Goal: Book appointment/travel/reservation

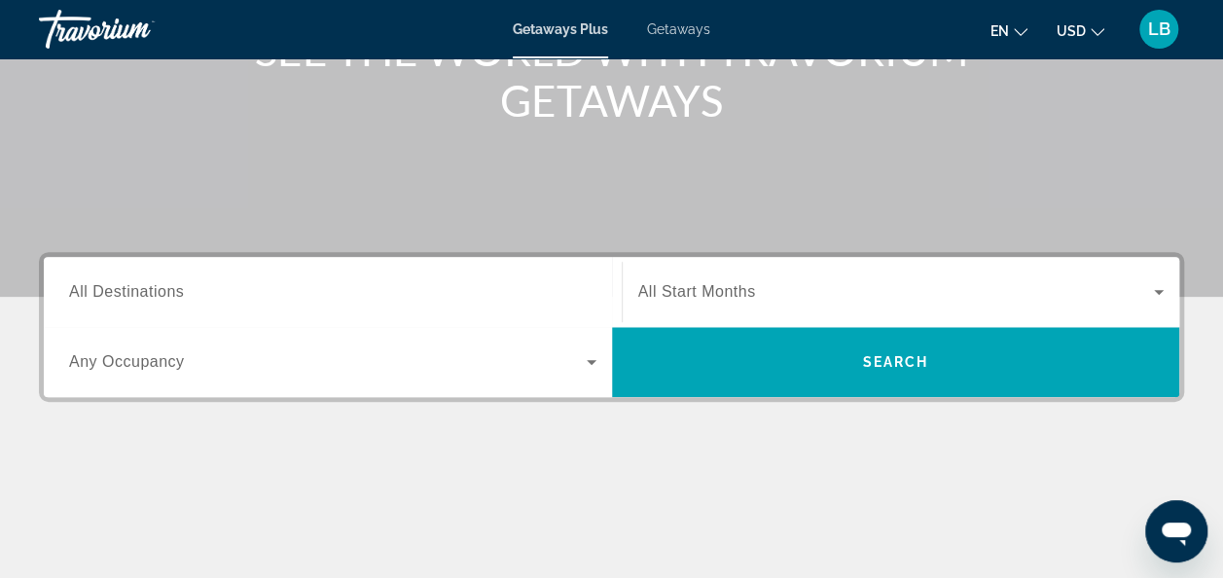
scroll to position [292, 0]
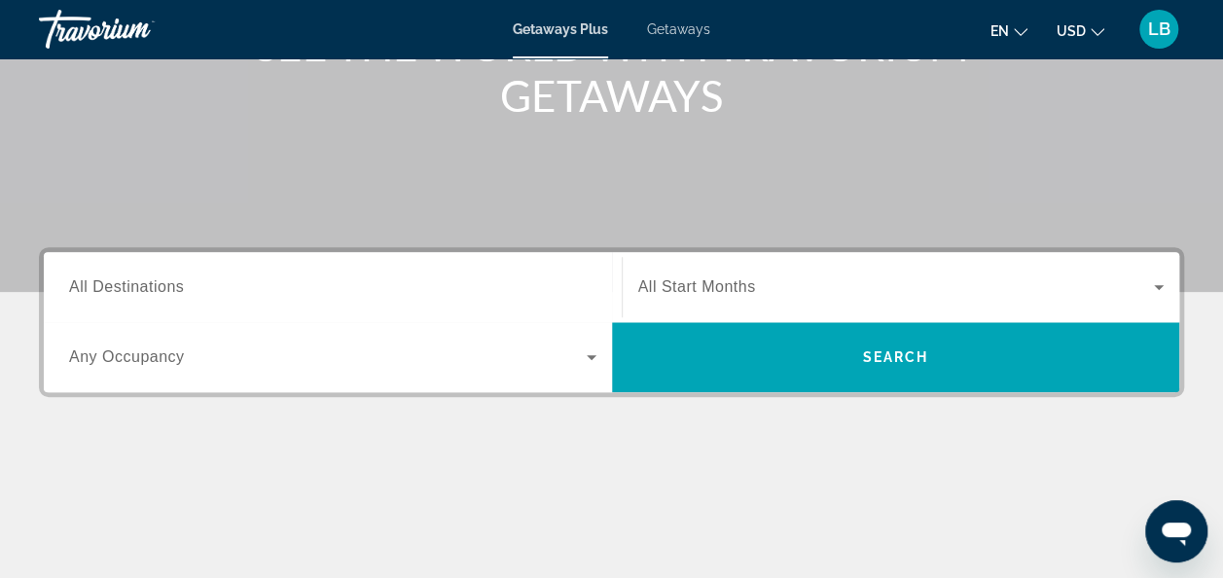
click at [191, 290] on input "Destination All Destinations" at bounding box center [332, 287] width 527 height 23
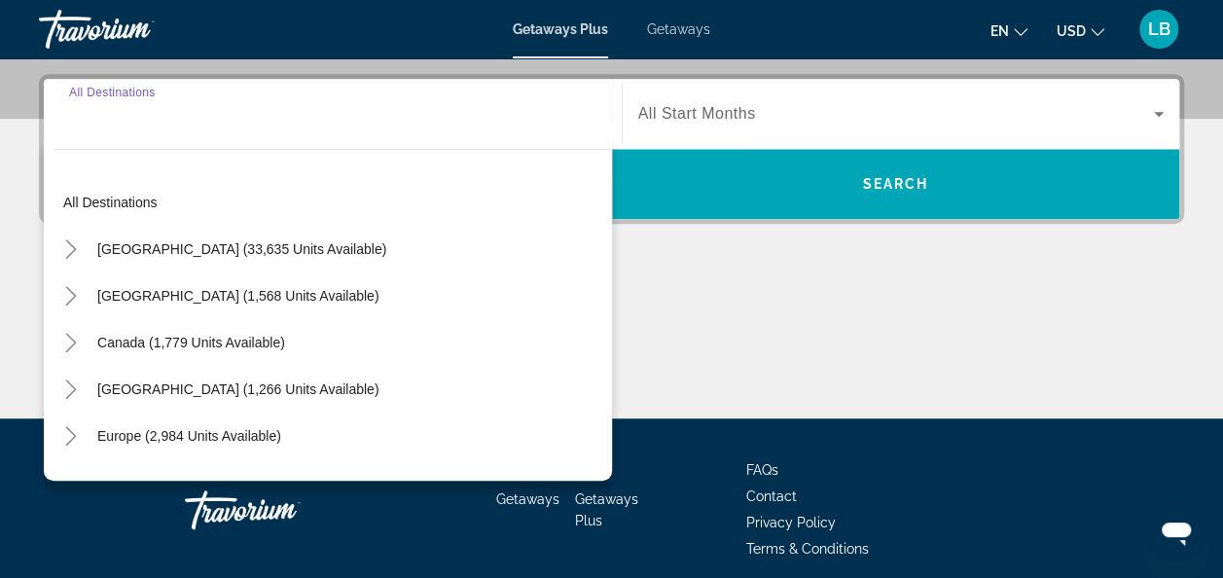
scroll to position [475, 0]
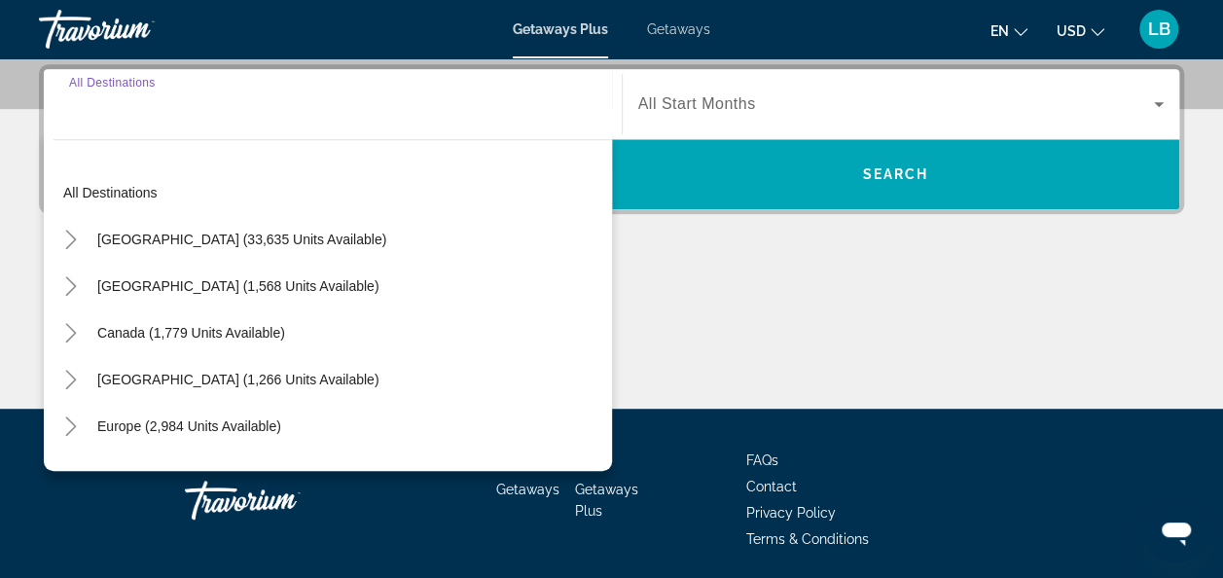
click at [196, 243] on span "United States (33,635 units available)" at bounding box center [241, 240] width 289 height 16
type input "**********"
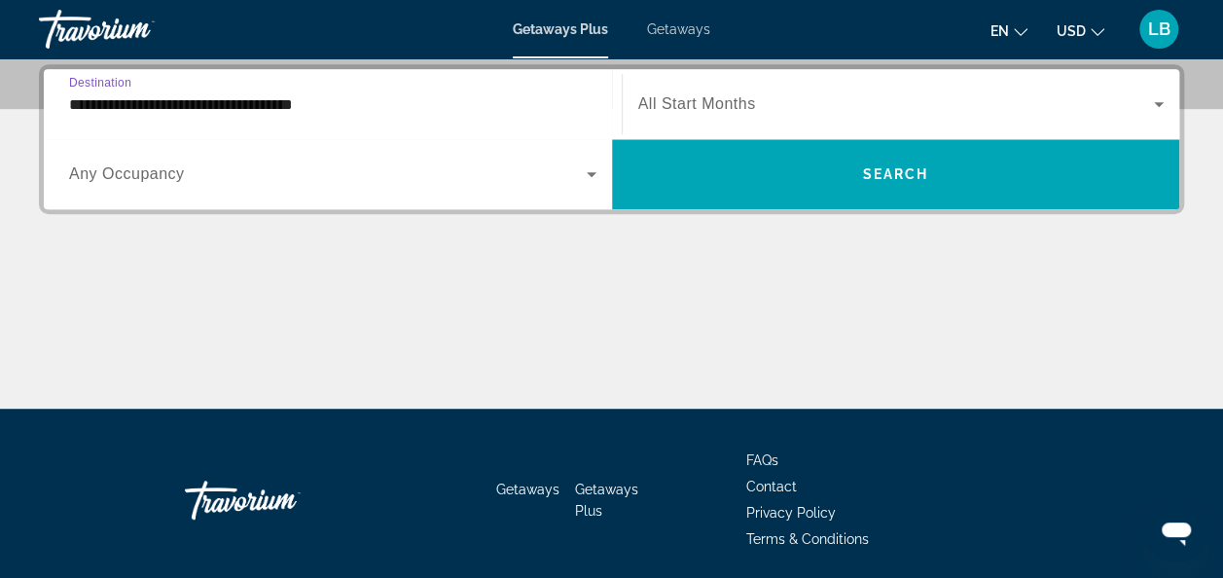
click at [589, 172] on icon "Search widget" at bounding box center [592, 174] width 10 height 5
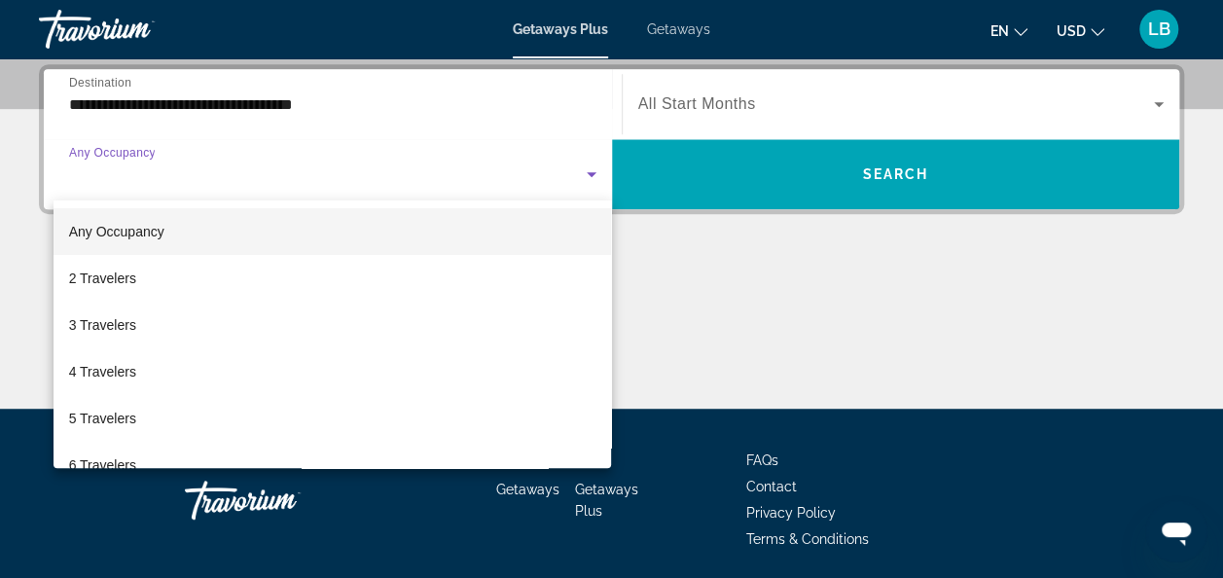
click at [144, 326] on mat-option "3 Travelers" at bounding box center [333, 325] width 558 height 47
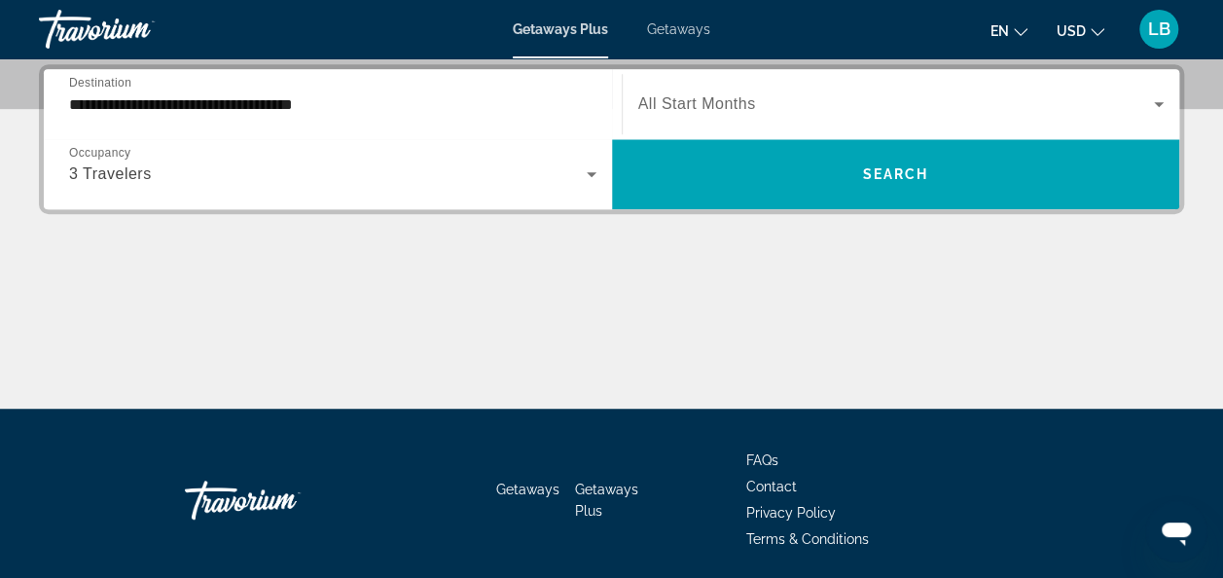
click at [735, 101] on span "All Start Months" at bounding box center [697, 103] width 118 height 17
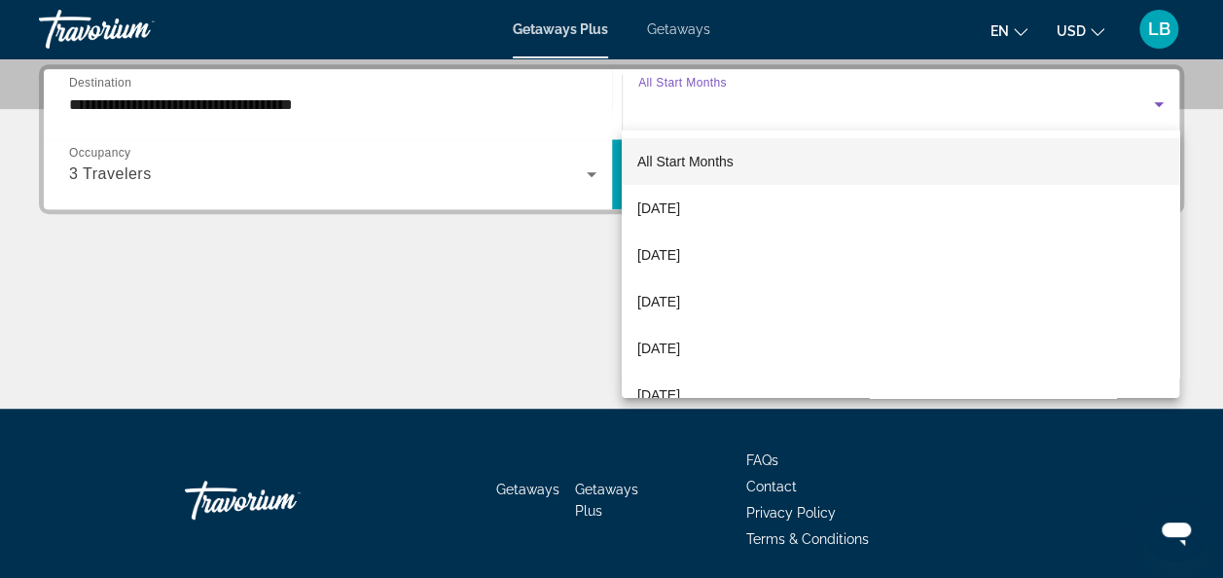
click at [680, 205] on span "[DATE]" at bounding box center [658, 208] width 43 height 23
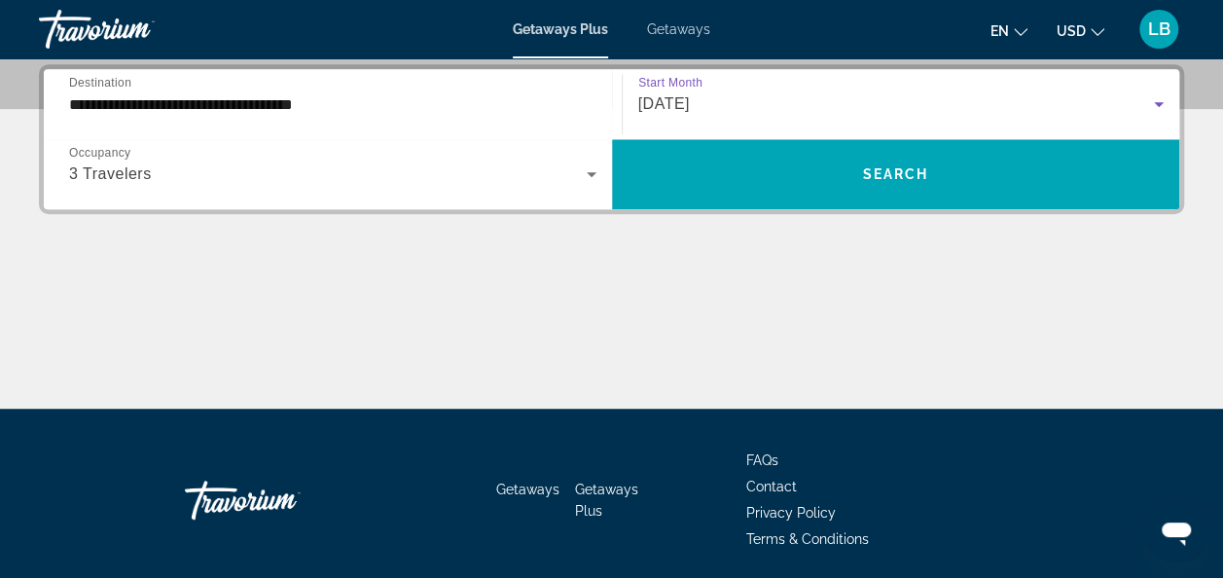
click at [726, 173] on span "Search widget" at bounding box center [896, 174] width 568 height 47
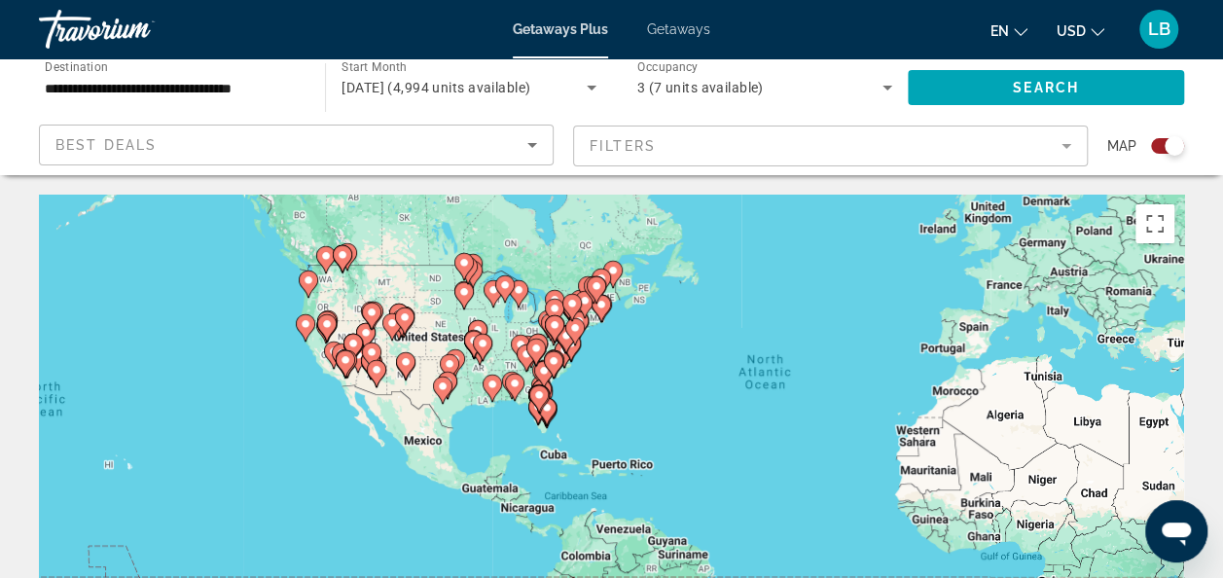
drag, startPoint x: 117, startPoint y: 440, endPoint x: 276, endPoint y: 367, distance: 175.4
click at [327, 360] on g "Main content" at bounding box center [333, 354] width 19 height 27
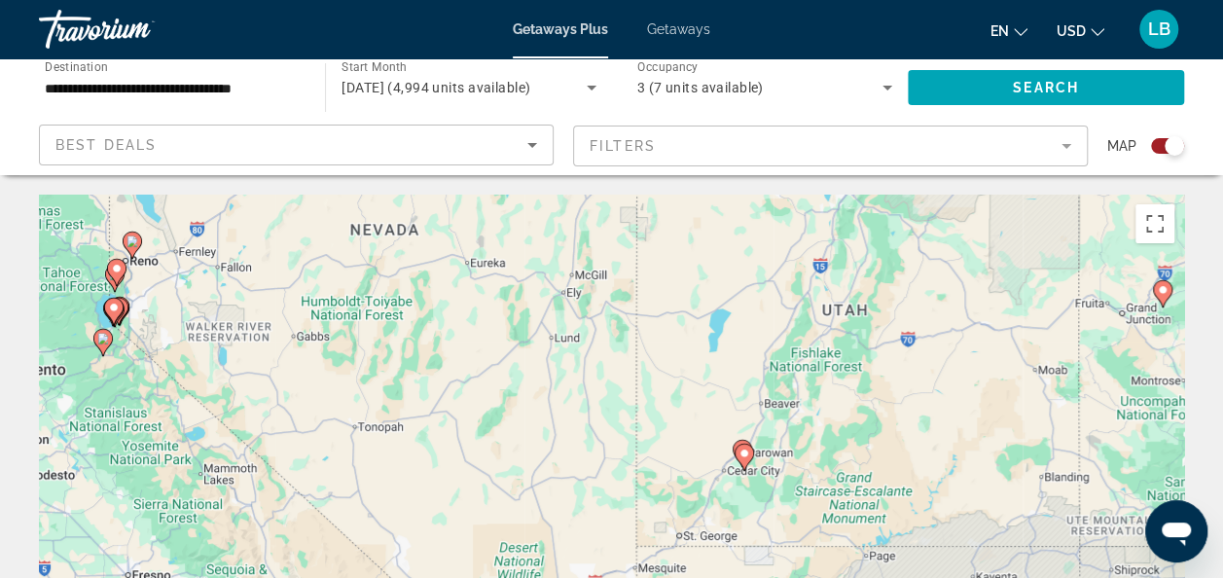
click at [126, 148] on span "Best Deals" at bounding box center [105, 145] width 101 height 16
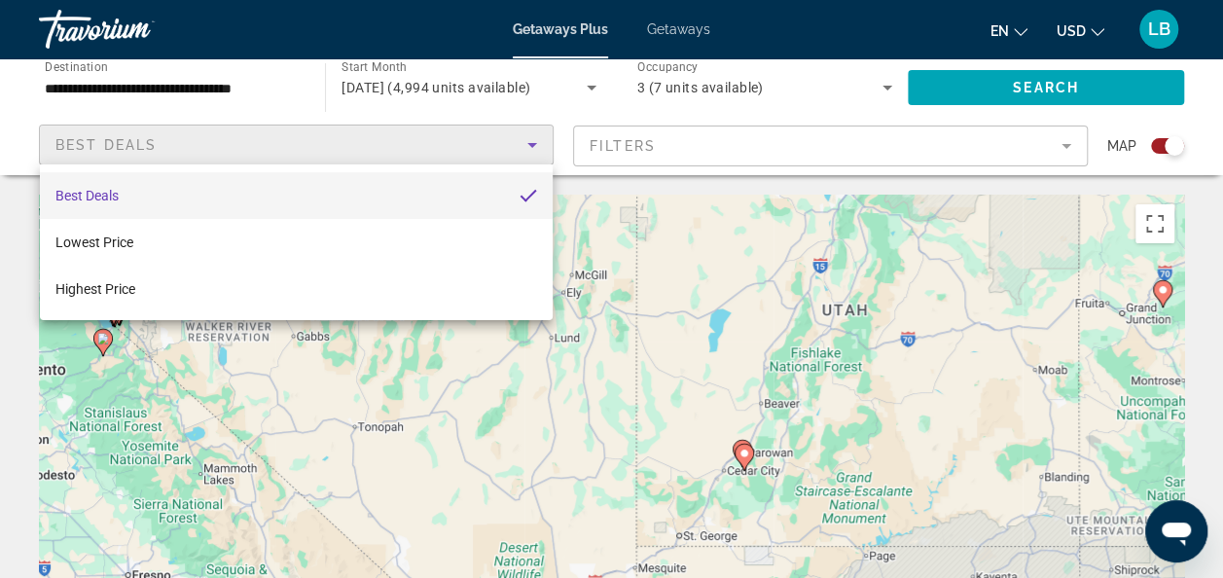
click at [580, 109] on div at bounding box center [611, 289] width 1223 height 578
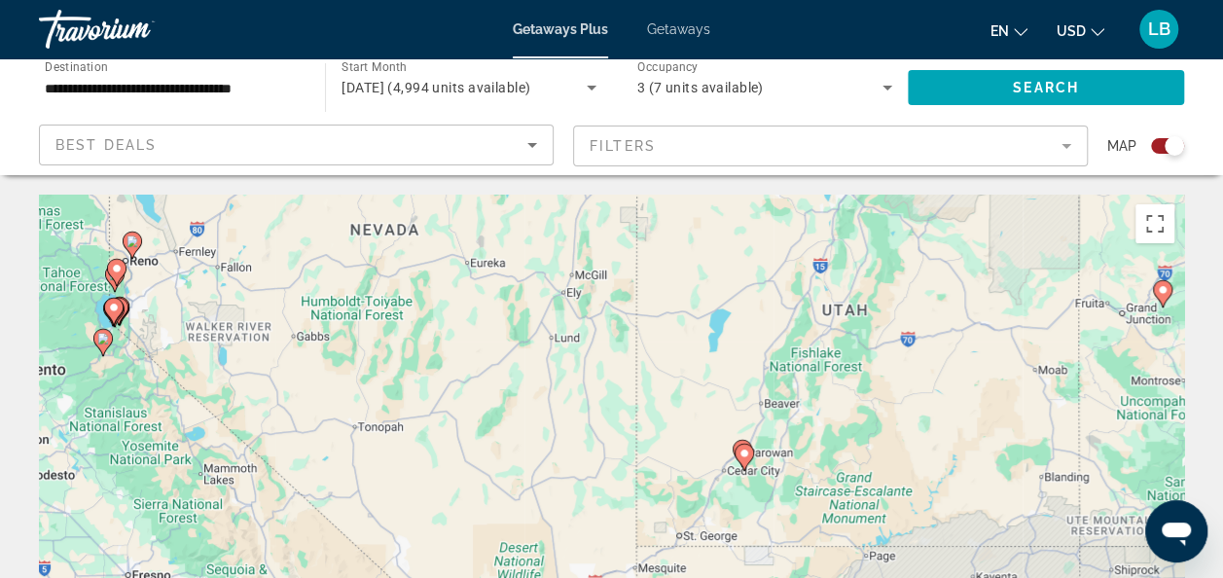
click at [644, 148] on mat-form-field "Filters" at bounding box center [830, 145] width 515 height 41
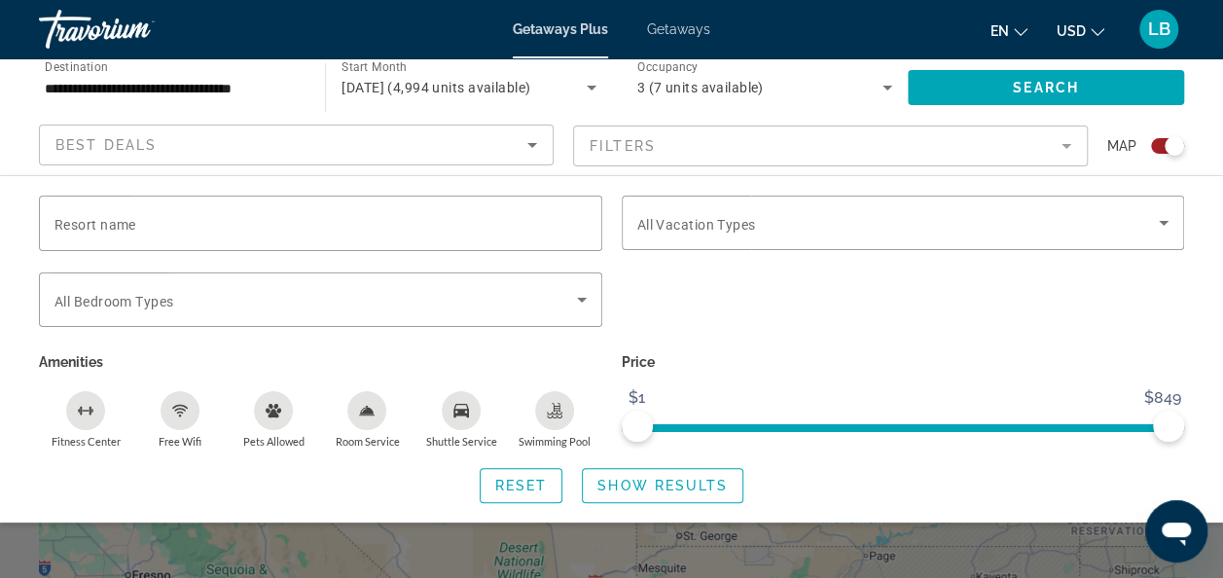
click at [165, 299] on span "All Bedroom Types" at bounding box center [113, 302] width 119 height 16
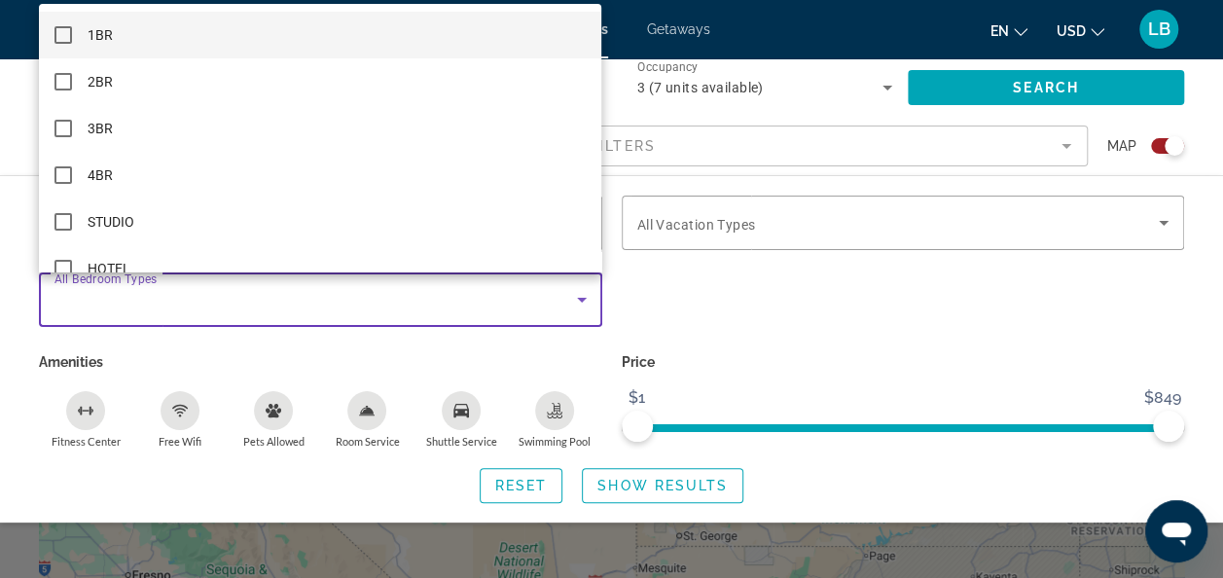
click at [57, 80] on mat-pseudo-checkbox at bounding box center [63, 82] width 18 height 18
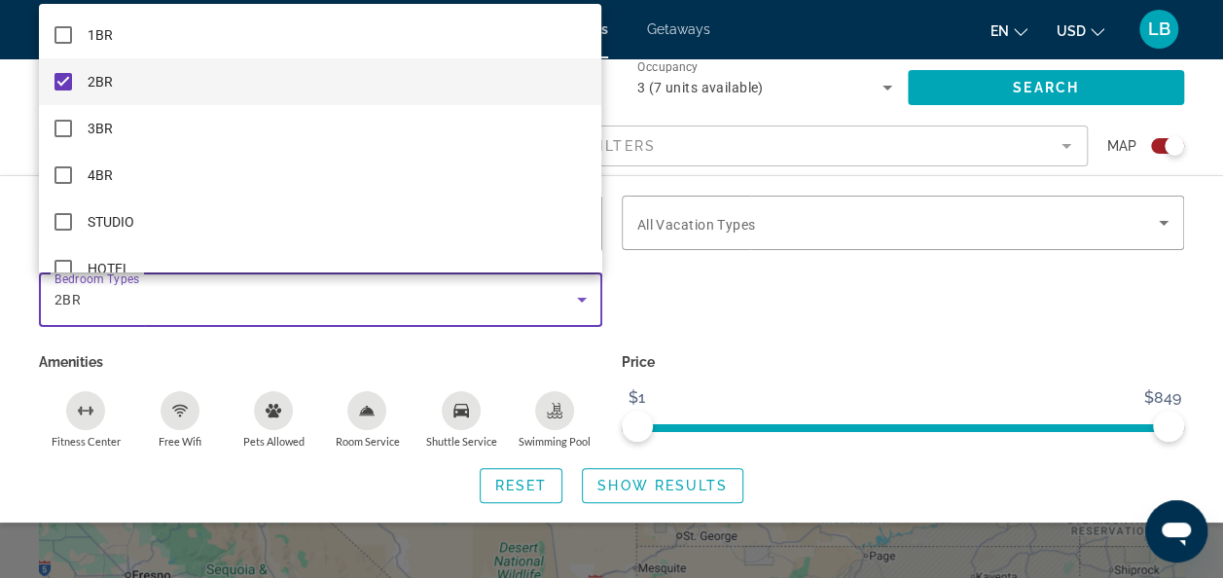
click at [810, 88] on div at bounding box center [611, 289] width 1223 height 578
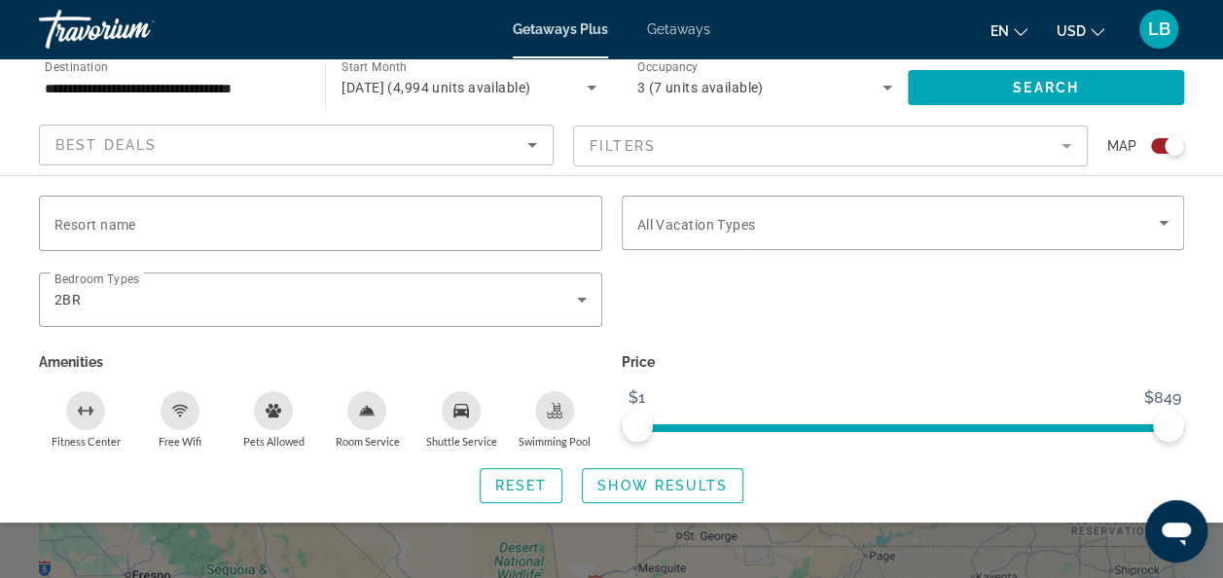
click at [734, 220] on span "All Vacation Types" at bounding box center [696, 225] width 119 height 16
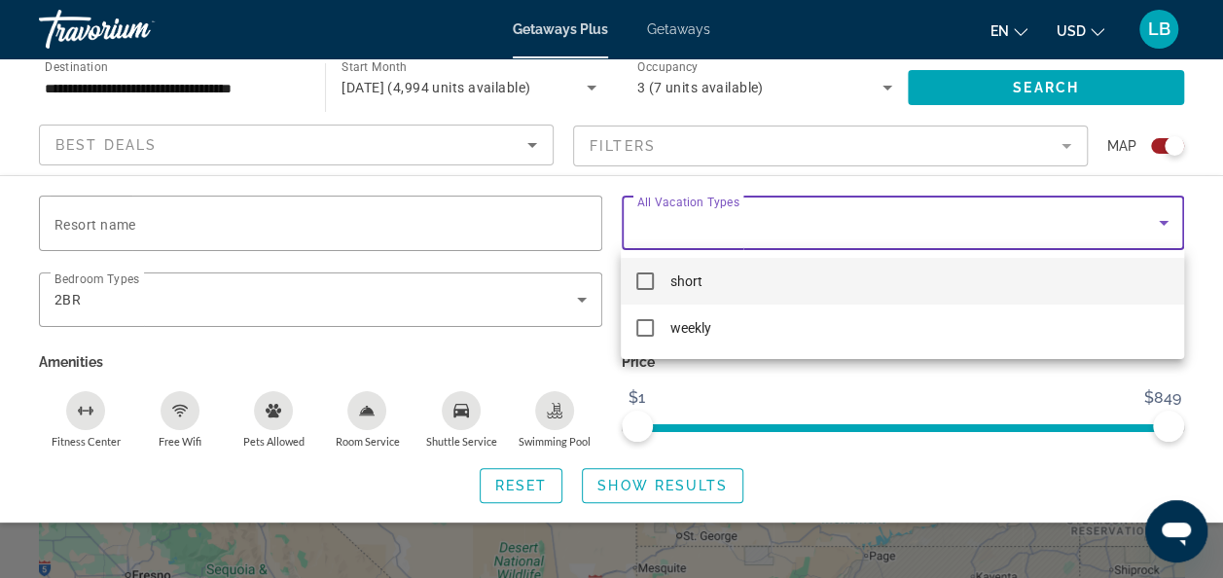
click at [805, 85] on div at bounding box center [611, 289] width 1223 height 578
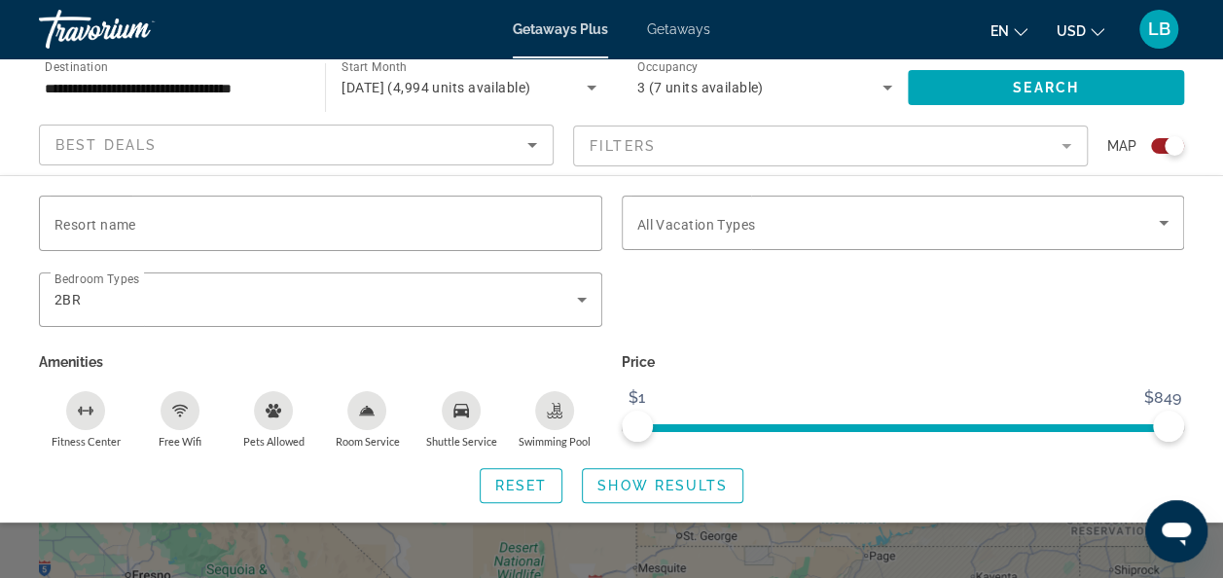
click at [1222, 140] on div "**********" at bounding box center [611, 116] width 1223 height 117
click at [1034, 140] on mat-form-field "Filters" at bounding box center [830, 145] width 515 height 41
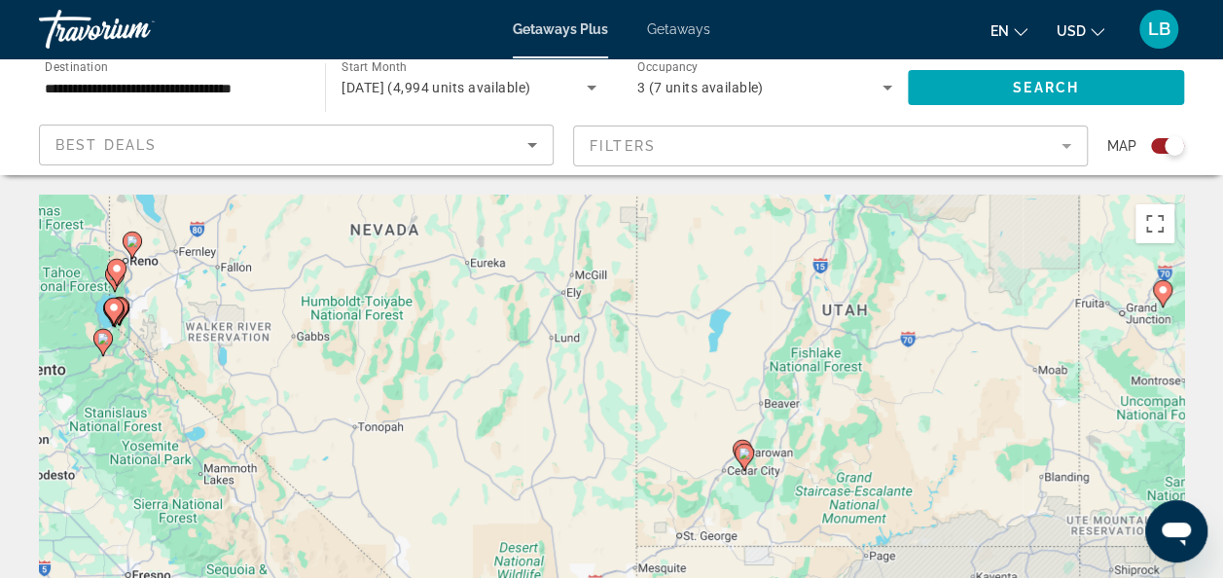
click at [112, 320] on icon "Main content" at bounding box center [113, 311] width 18 height 25
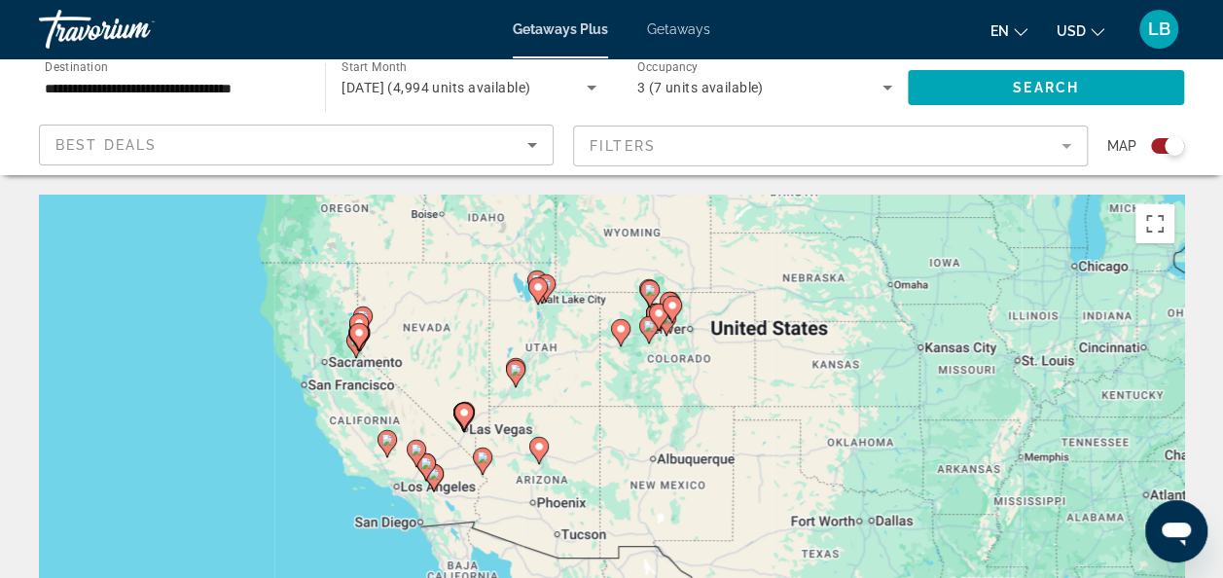
drag, startPoint x: 615, startPoint y: 502, endPoint x: 364, endPoint y: 367, distance: 285.1
click at [364, 367] on div "To activate drag with keyboard, press Alt + Enter. Once in keyboard drag state,…" at bounding box center [611, 487] width 1145 height 584
click at [352, 367] on div "To activate drag with keyboard, press Alt + Enter. Once in keyboard drag state,…" at bounding box center [611, 487] width 1145 height 584
click at [354, 358] on gmp-advanced-marker "Main content" at bounding box center [355, 344] width 19 height 29
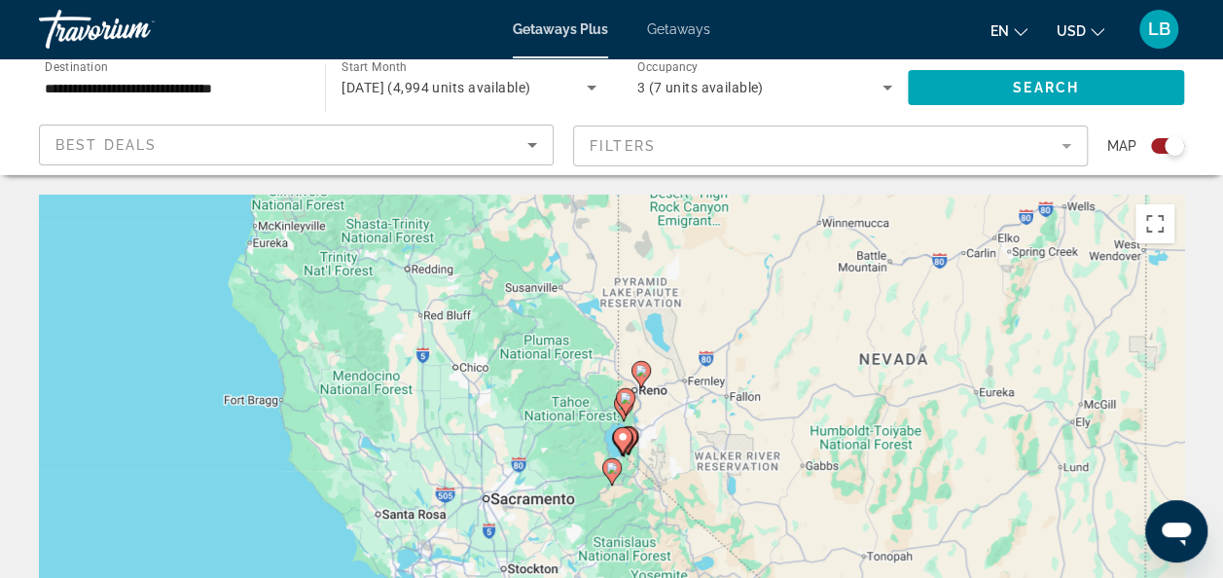
click at [610, 469] on image "Main content" at bounding box center [612, 468] width 12 height 12
type input "**********"
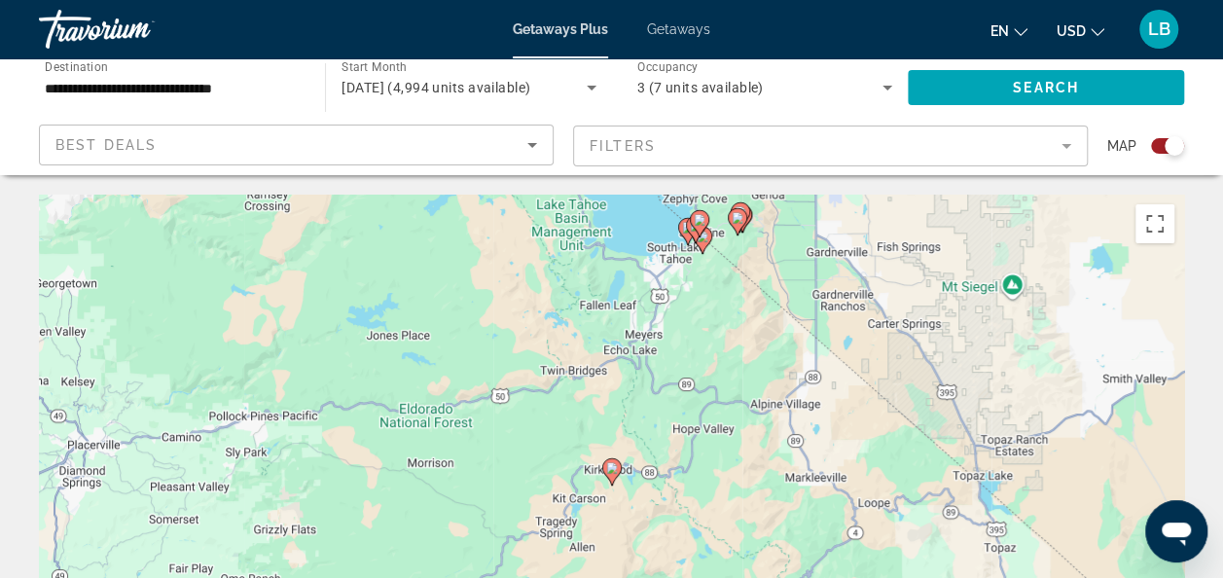
click at [684, 232] on image "Main content" at bounding box center [688, 228] width 12 height 12
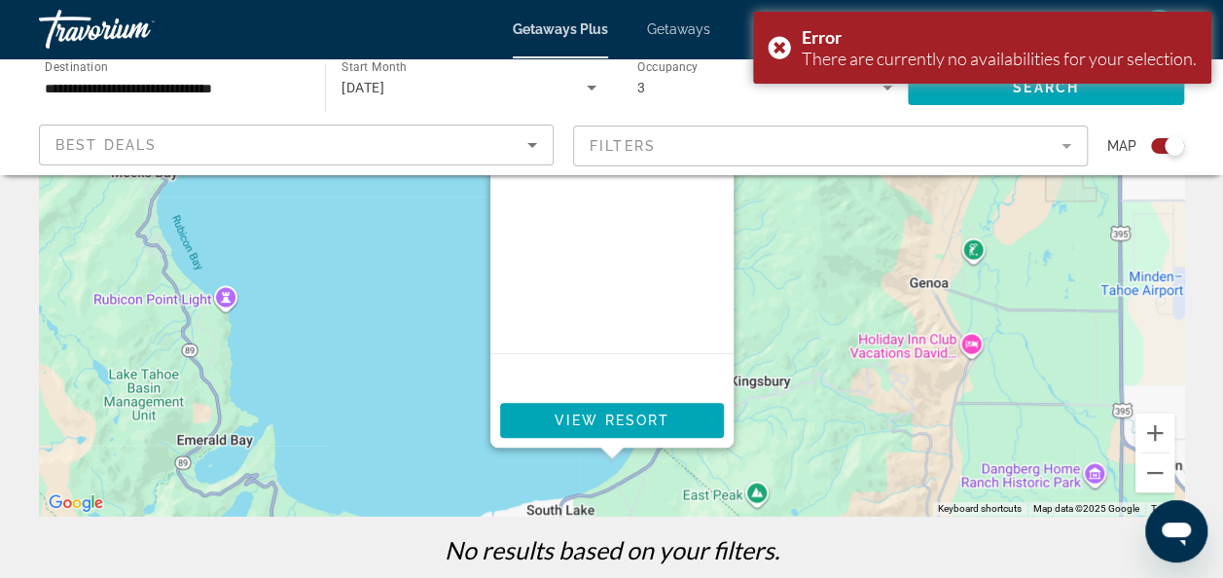
scroll to position [292, 0]
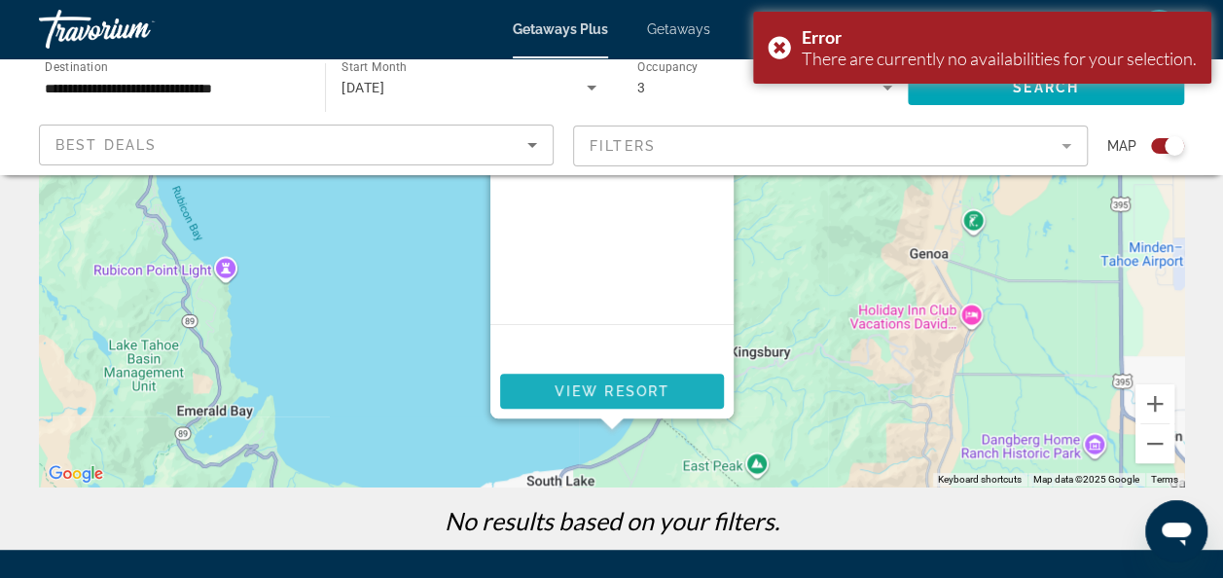
click at [615, 383] on span "View Resort" at bounding box center [611, 391] width 115 height 16
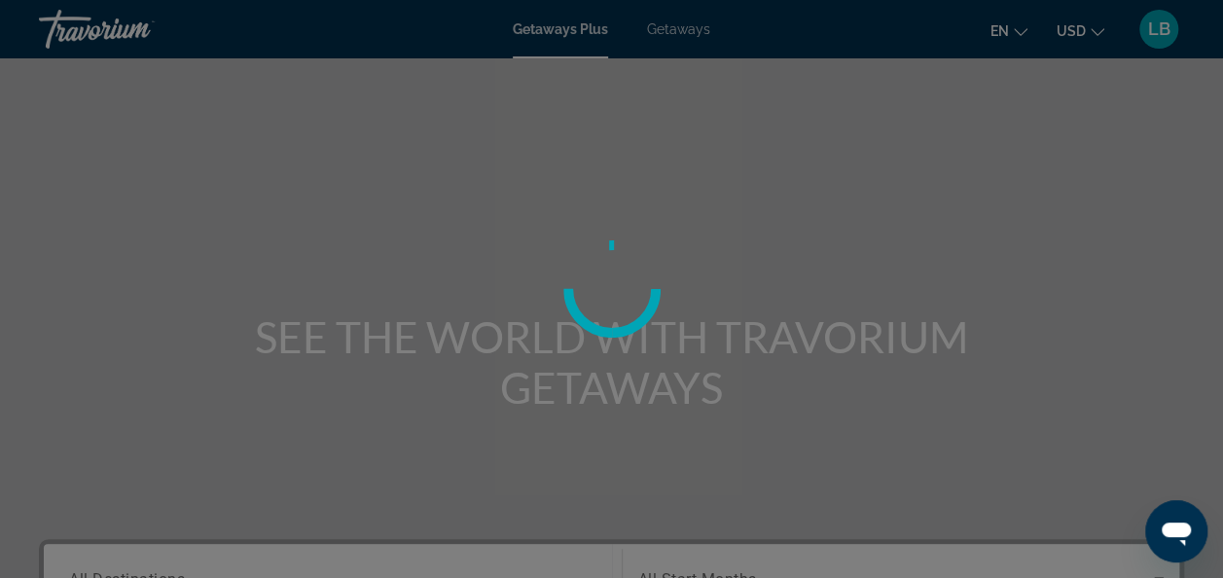
click at [856, 250] on div at bounding box center [611, 289] width 1223 height 578
click at [549, 203] on div at bounding box center [611, 289] width 1223 height 578
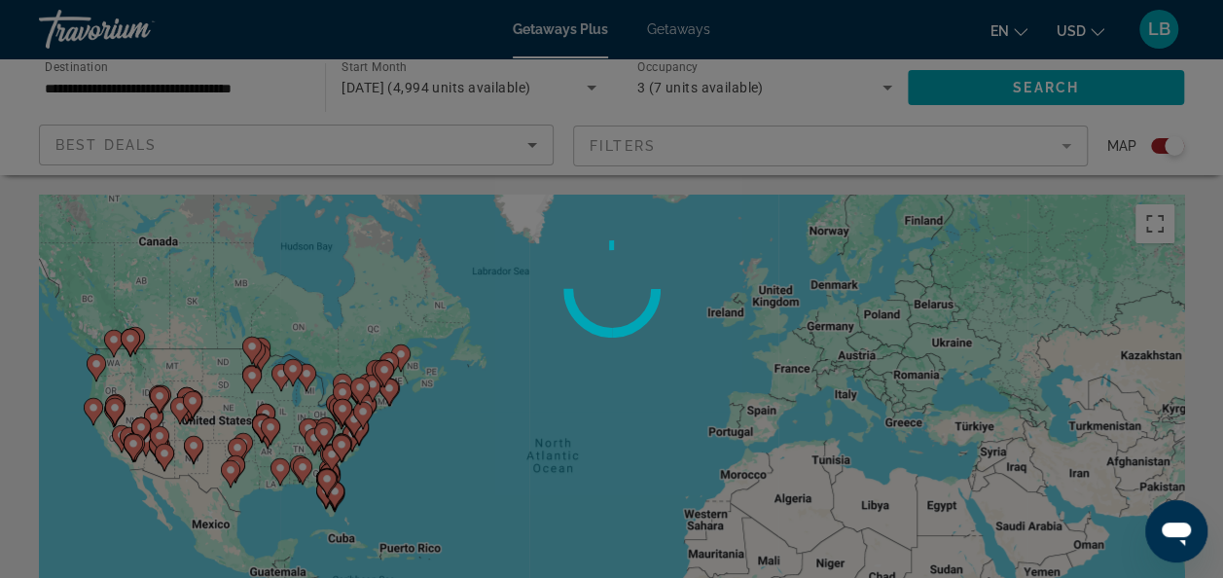
scroll to position [97, 0]
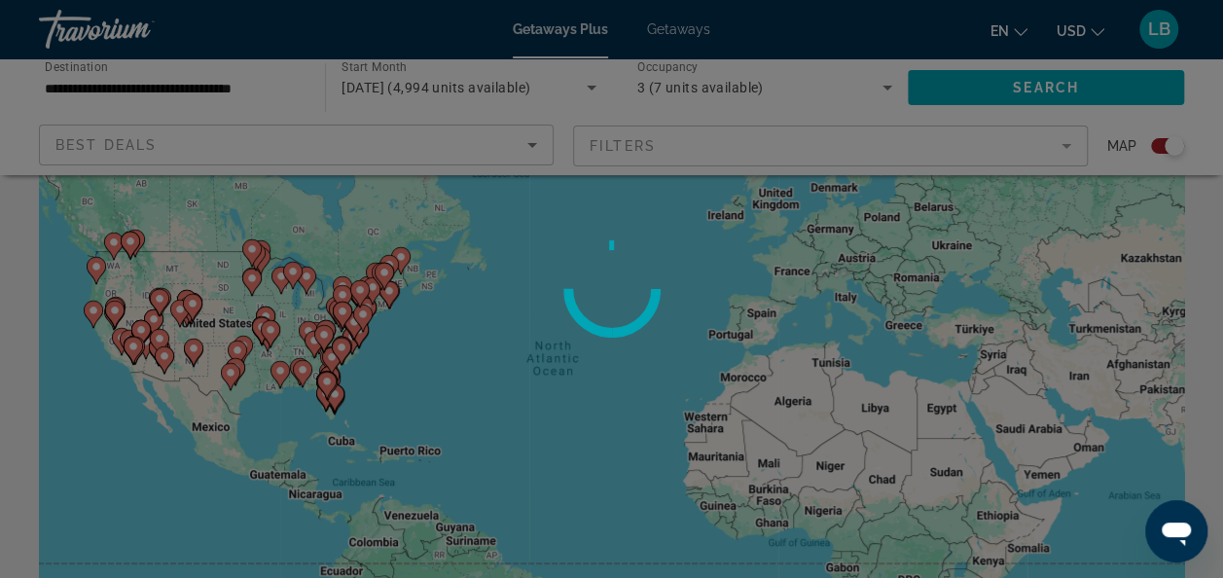
drag, startPoint x: 303, startPoint y: 358, endPoint x: 765, endPoint y: 474, distance: 476.4
click at [765, 474] on div at bounding box center [611, 289] width 1223 height 578
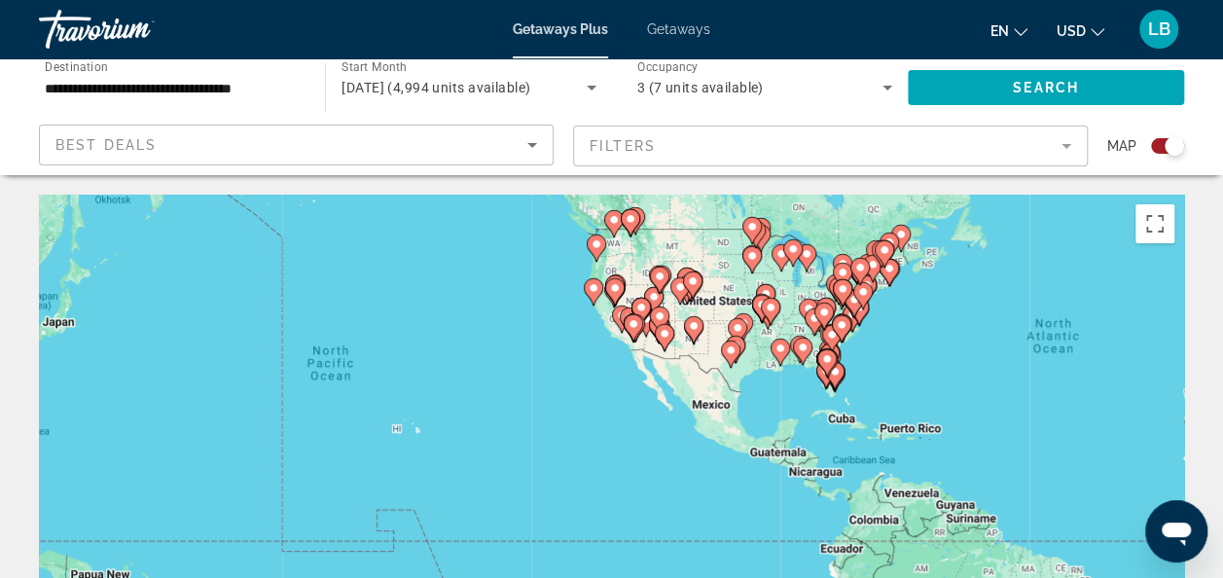
drag, startPoint x: 305, startPoint y: 377, endPoint x: 668, endPoint y: 293, distance: 372.6
click at [670, 291] on div "To activate drag with keyboard, press Alt + Enter. Once in keyboard drag state,…" at bounding box center [611, 487] width 1145 height 584
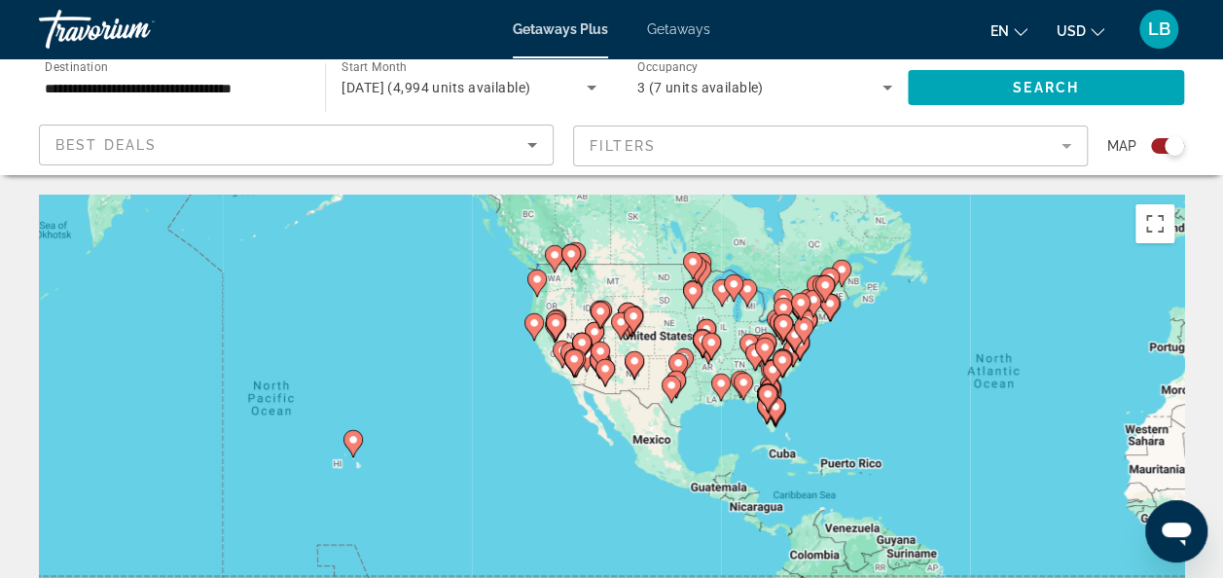
click at [552, 354] on div "To activate drag with keyboard, press Alt + Enter. Once in keyboard drag state,…" at bounding box center [611, 487] width 1145 height 584
click at [558, 362] on gmp-advanced-marker "Main content" at bounding box center [562, 354] width 19 height 29
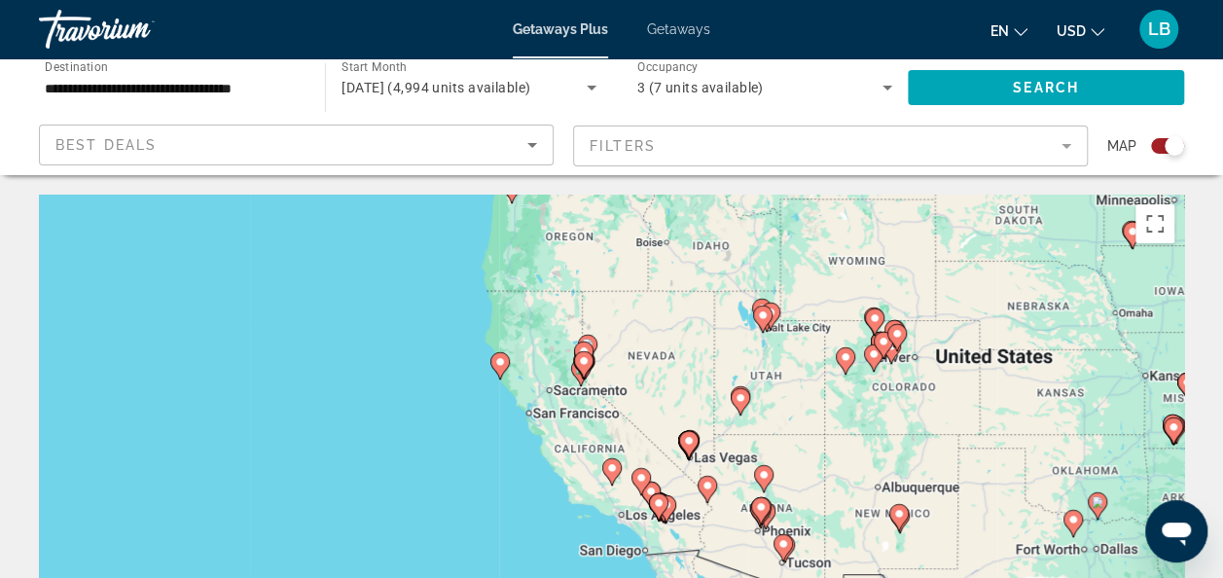
click at [581, 377] on gmp-advanced-marker "Main content" at bounding box center [583, 364] width 19 height 29
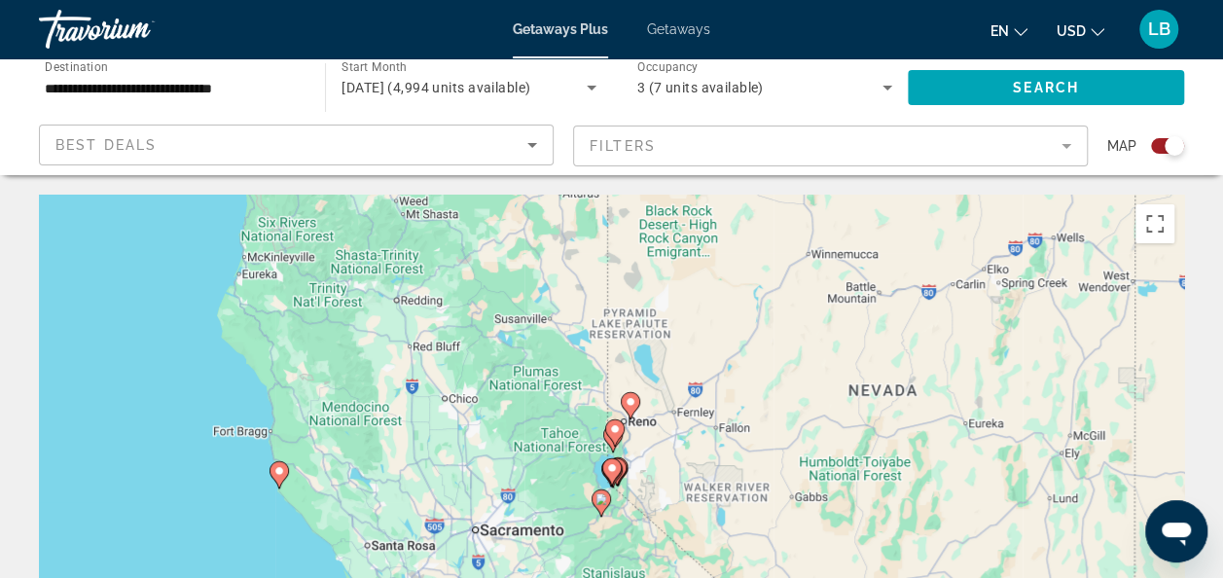
click at [621, 463] on gmp-advanced-marker "Main content" at bounding box center [612, 473] width 19 height 29
type input "**********"
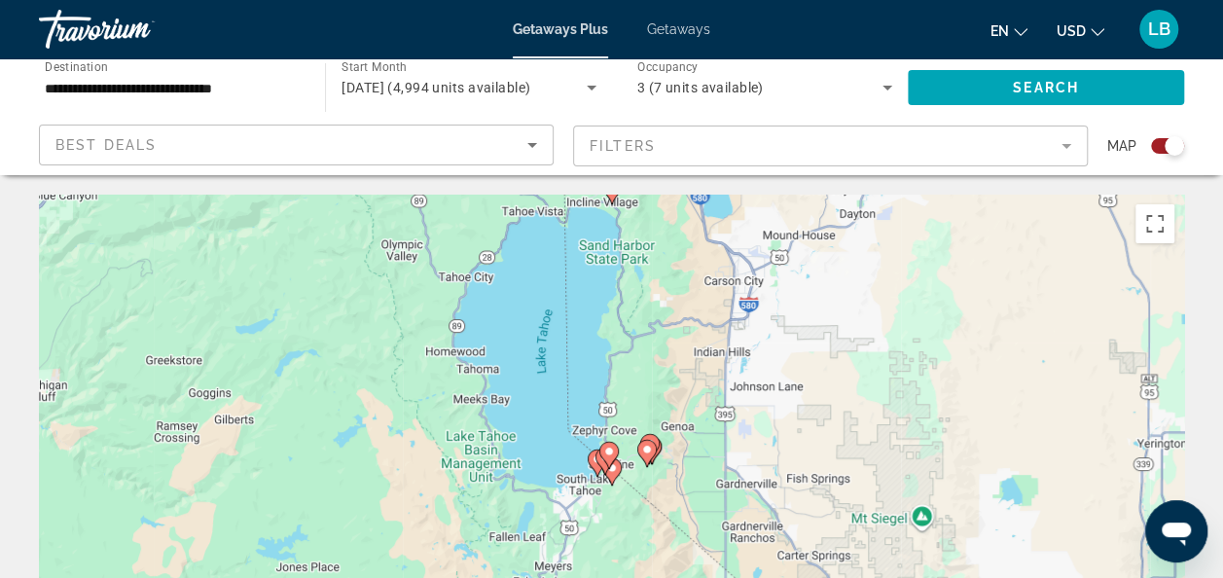
click at [611, 469] on gmp-advanced-marker "Main content" at bounding box center [608, 455] width 19 height 29
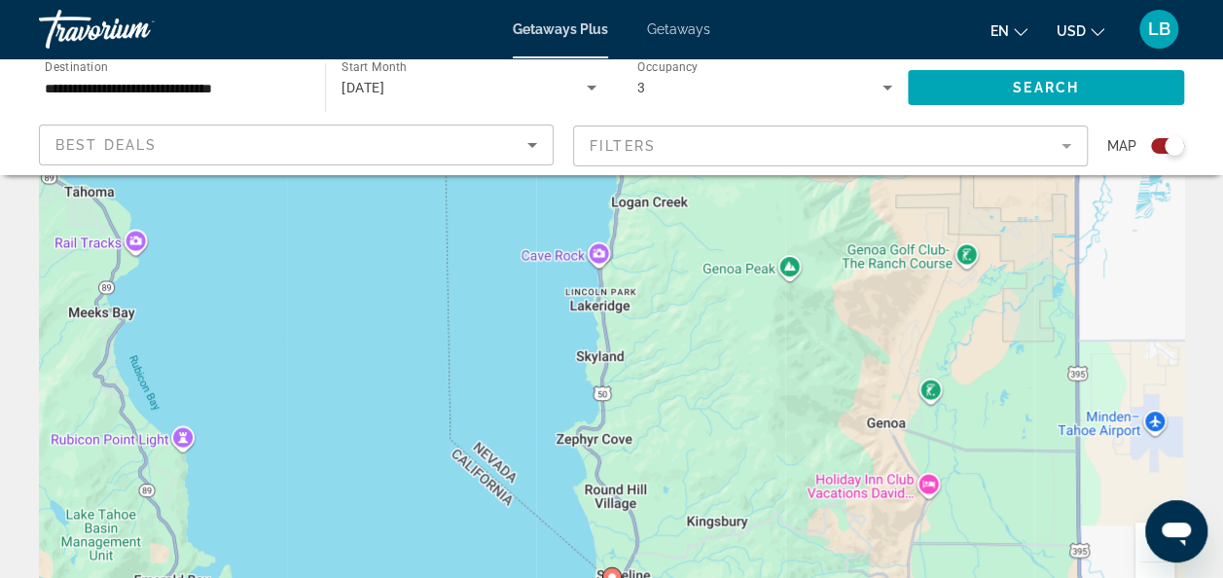
scroll to position [292, 0]
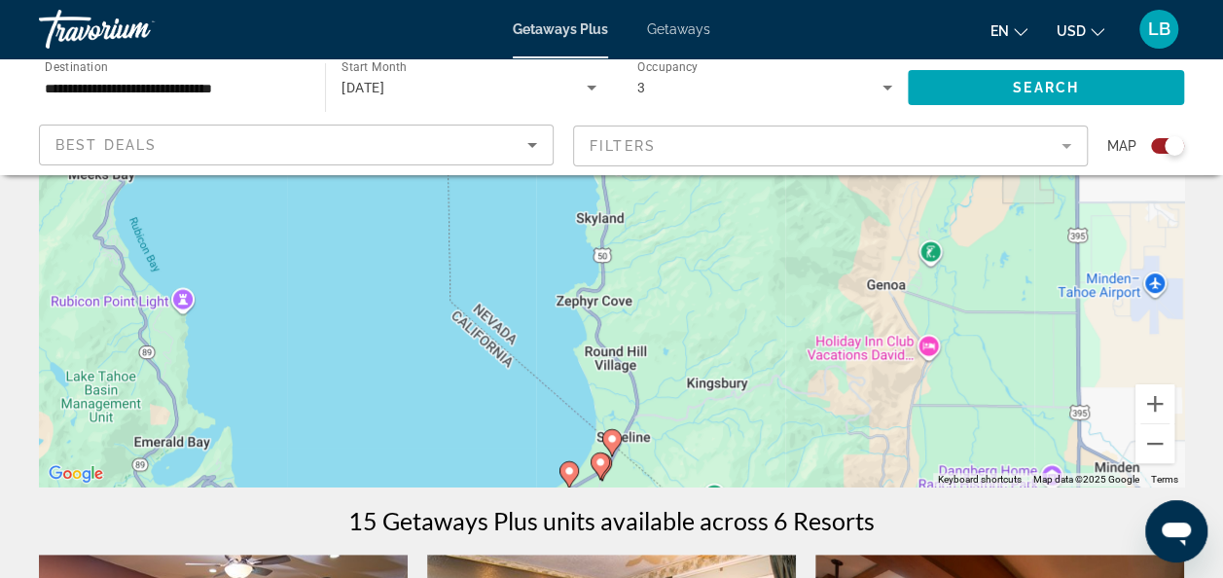
click at [613, 446] on icon "Main content" at bounding box center [611, 442] width 18 height 25
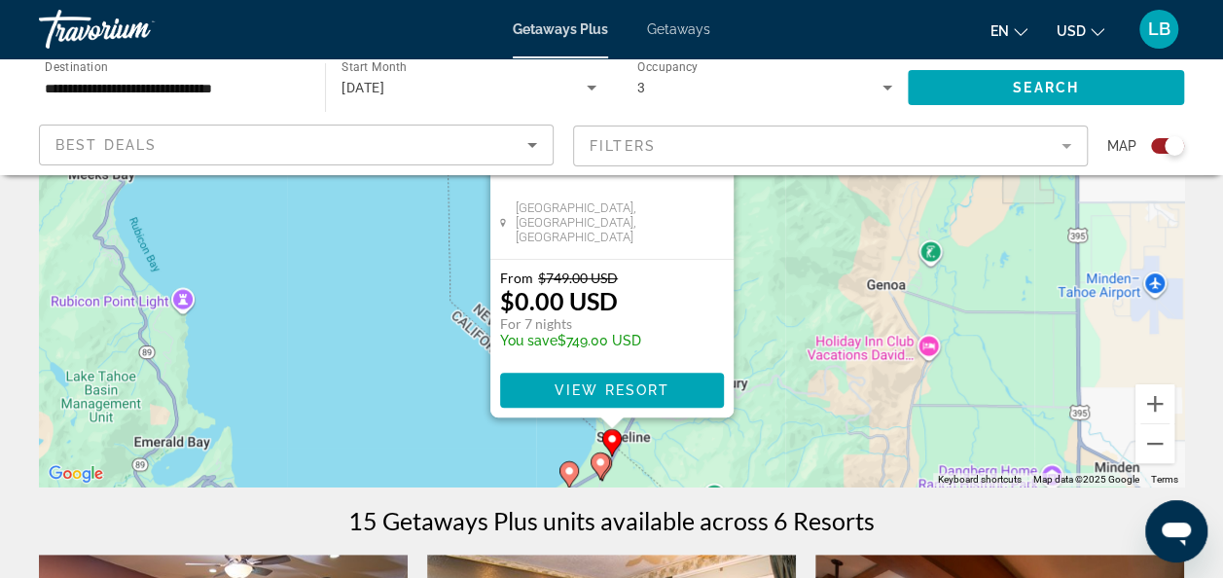
click at [575, 386] on span "View Resort" at bounding box center [611, 390] width 115 height 16
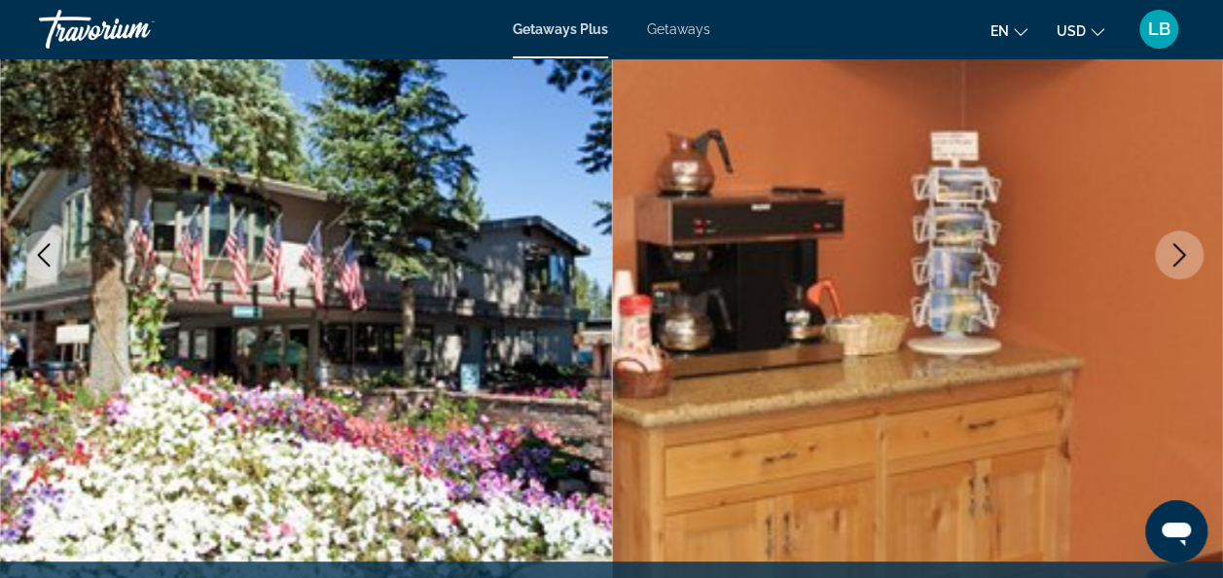
scroll to position [292, 0]
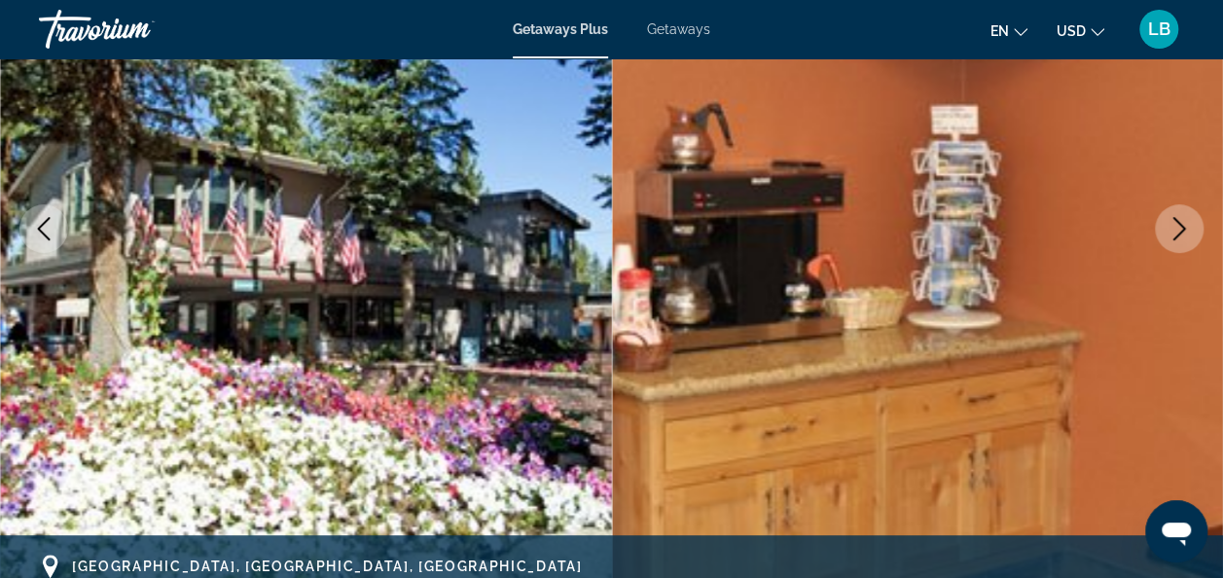
click at [1177, 232] on icon "Next image" at bounding box center [1178, 228] width 23 height 23
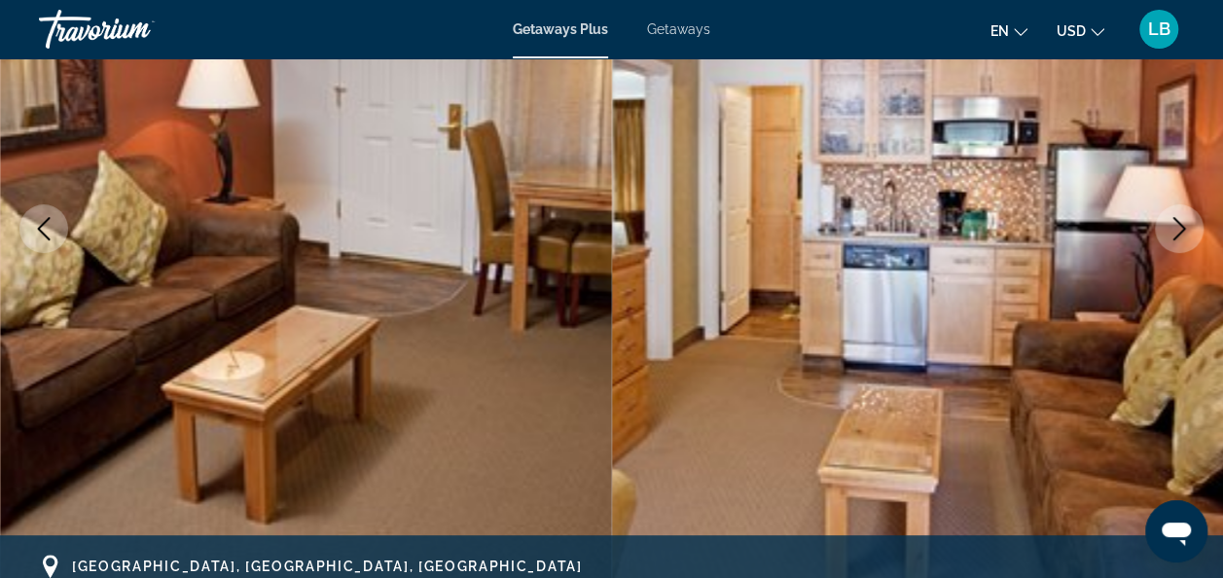
click at [1178, 224] on icon "Next image" at bounding box center [1179, 228] width 13 height 23
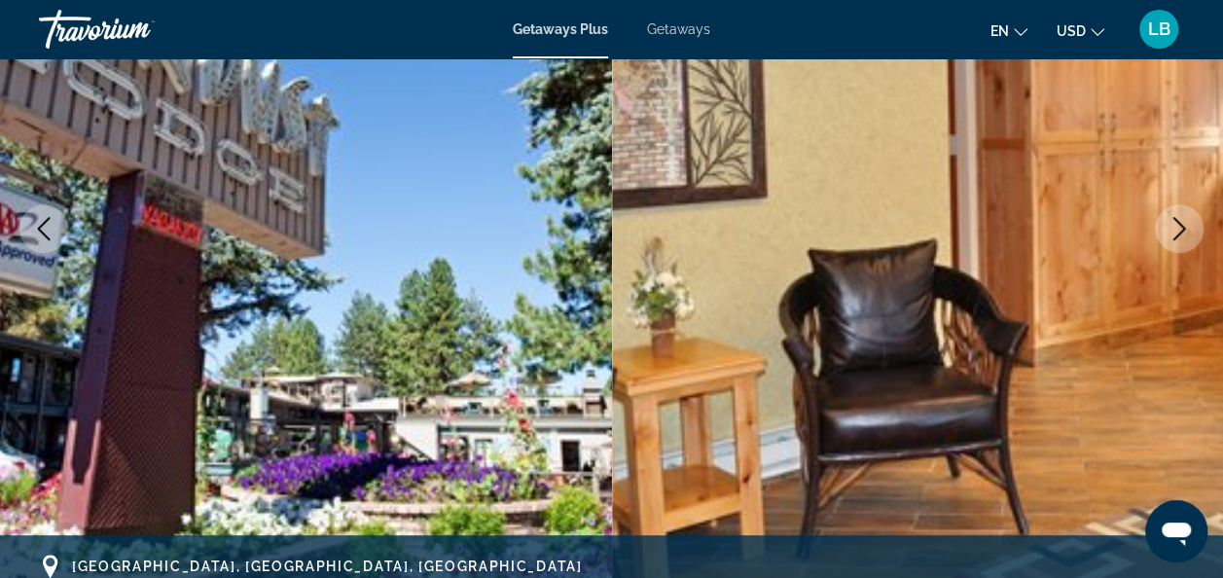
click at [1183, 220] on icon "Next image" at bounding box center [1178, 228] width 23 height 23
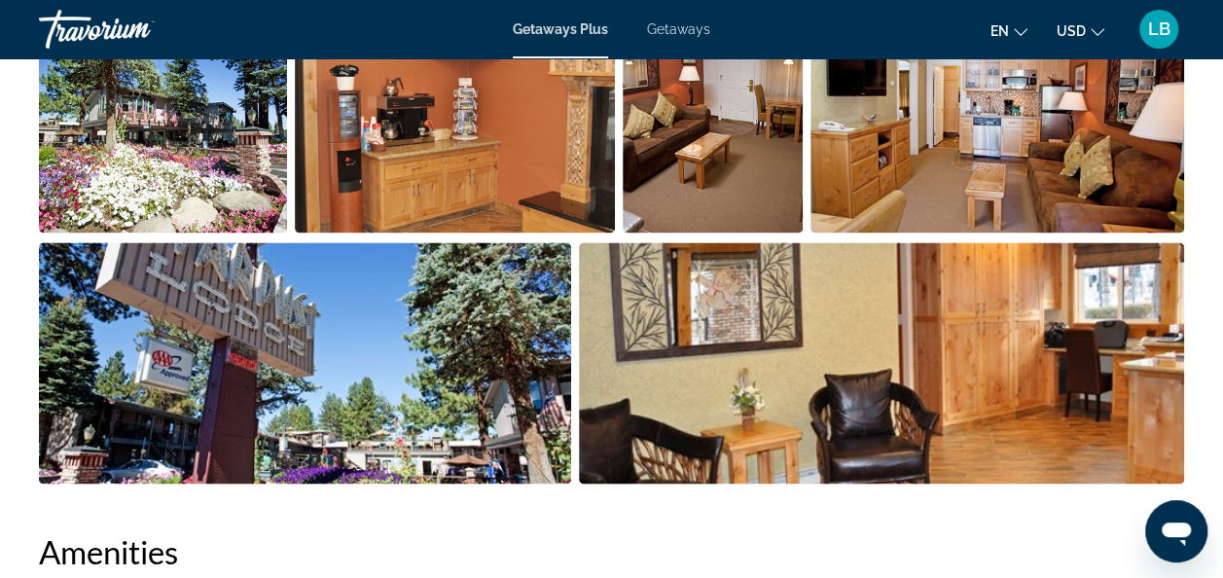
scroll to position [1167, 0]
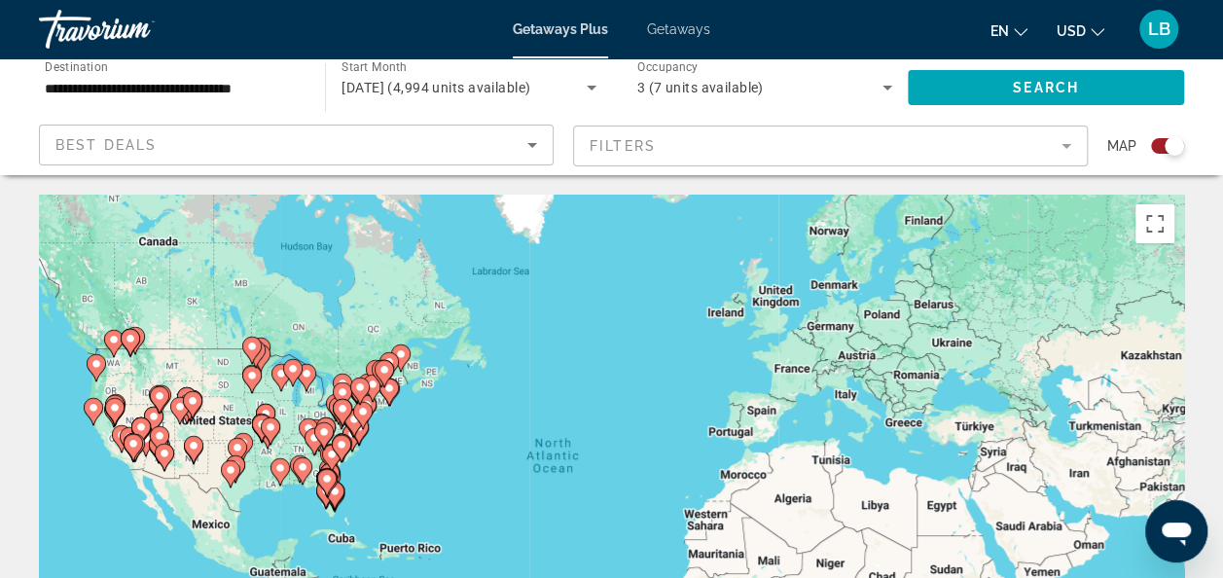
click at [116, 441] on icon "Main content" at bounding box center [121, 438] width 18 height 25
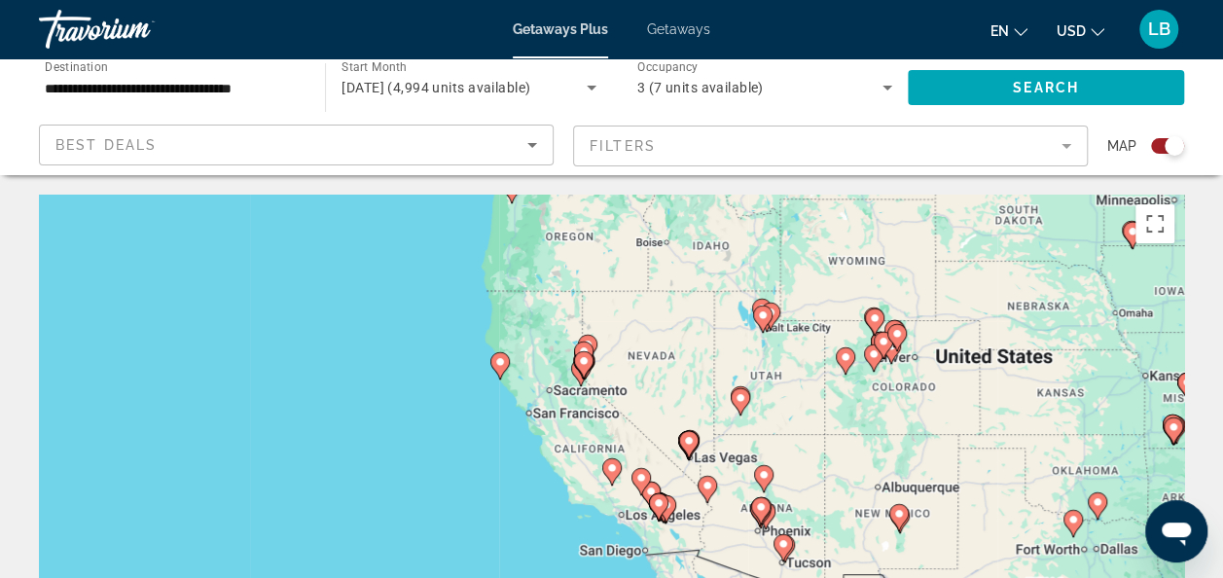
click at [581, 372] on icon "Main content" at bounding box center [583, 364] width 18 height 25
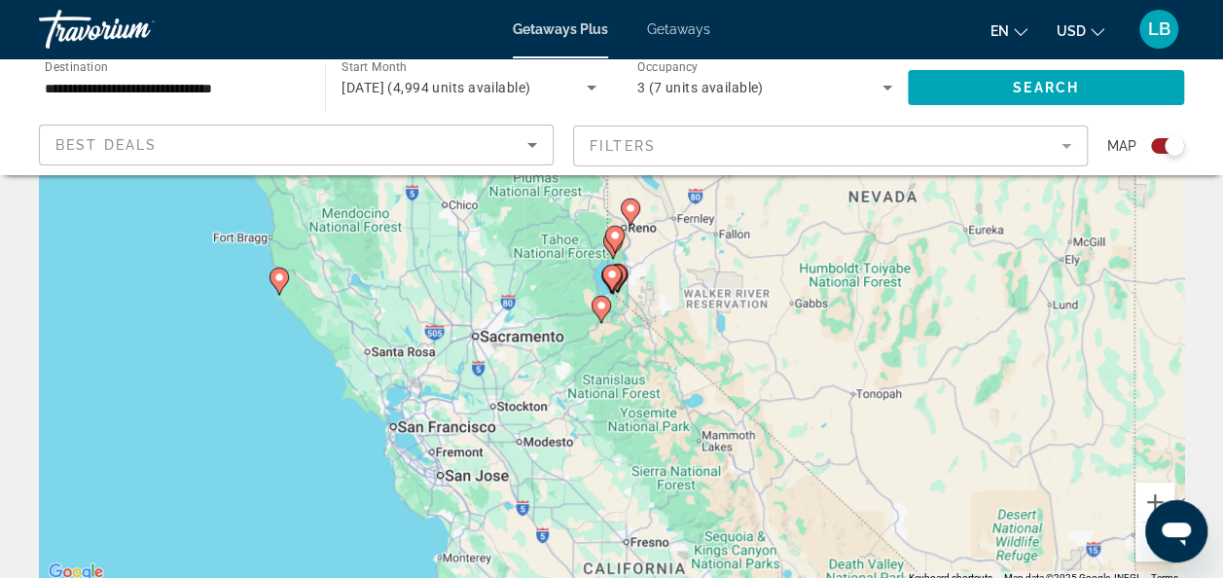
scroll to position [195, 0]
click at [625, 272] on icon "Main content" at bounding box center [616, 277] width 18 height 25
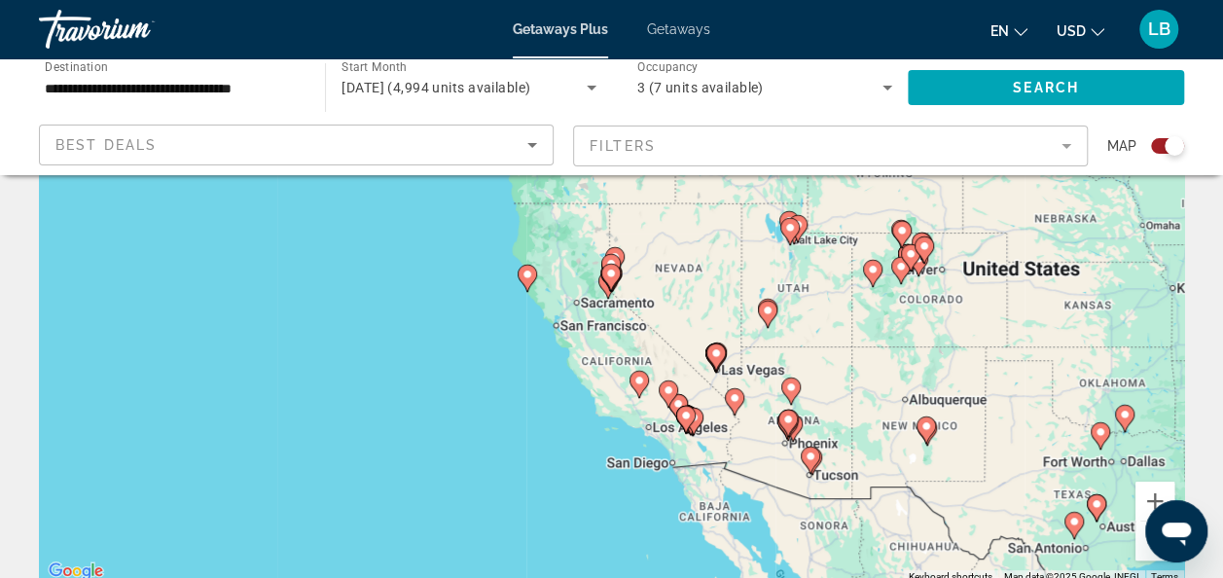
click at [611, 278] on image "Main content" at bounding box center [611, 274] width 12 height 12
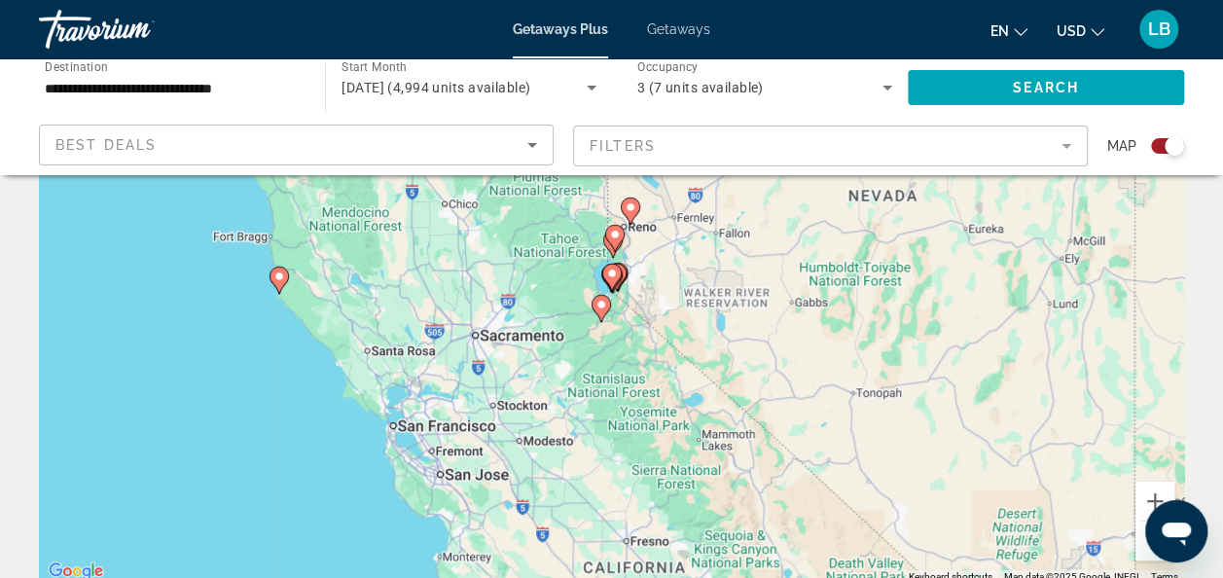
click at [626, 305] on div "To navigate, press the arrow keys. To activate drag with keyboard, press Alt + …" at bounding box center [611, 292] width 1145 height 584
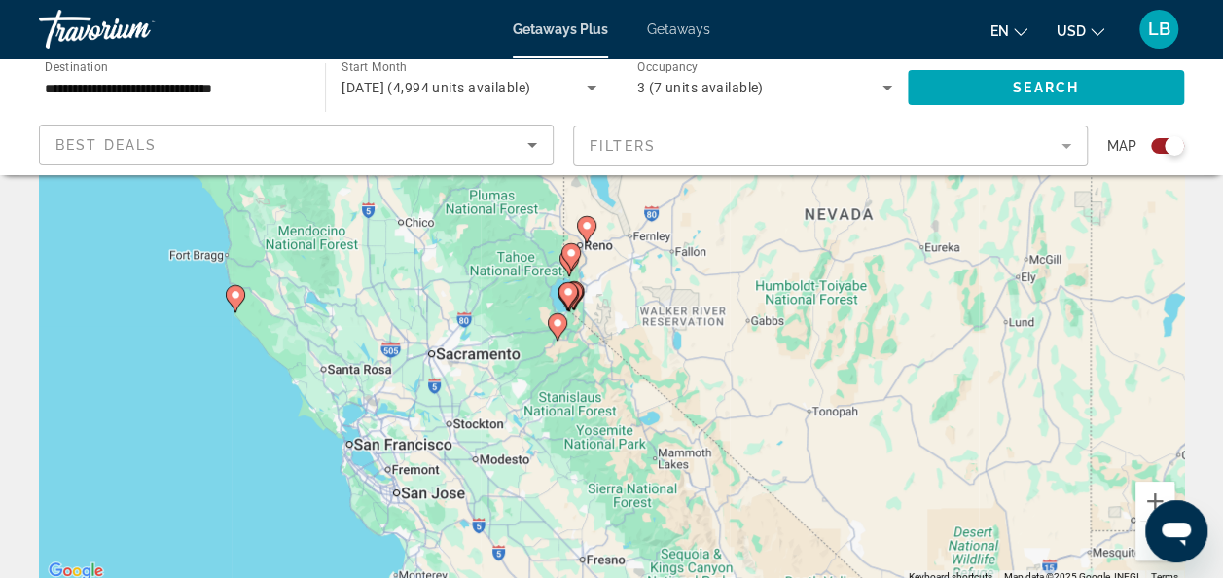
drag, startPoint x: 626, startPoint y: 305, endPoint x: 581, endPoint y: 327, distance: 49.6
click at [581, 327] on div "To activate drag with keyboard, press Alt + Enter. Once in keyboard drag state,…" at bounding box center [611, 292] width 1145 height 584
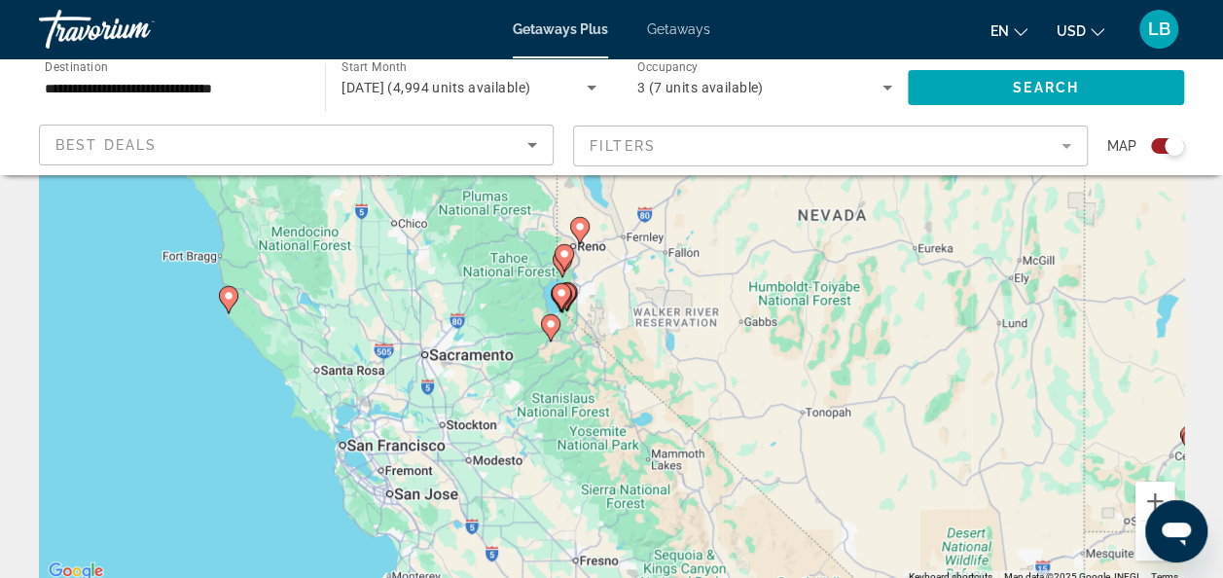
click at [570, 300] on gmp-advanced-marker "Main content" at bounding box center [562, 298] width 19 height 29
type input "**********"
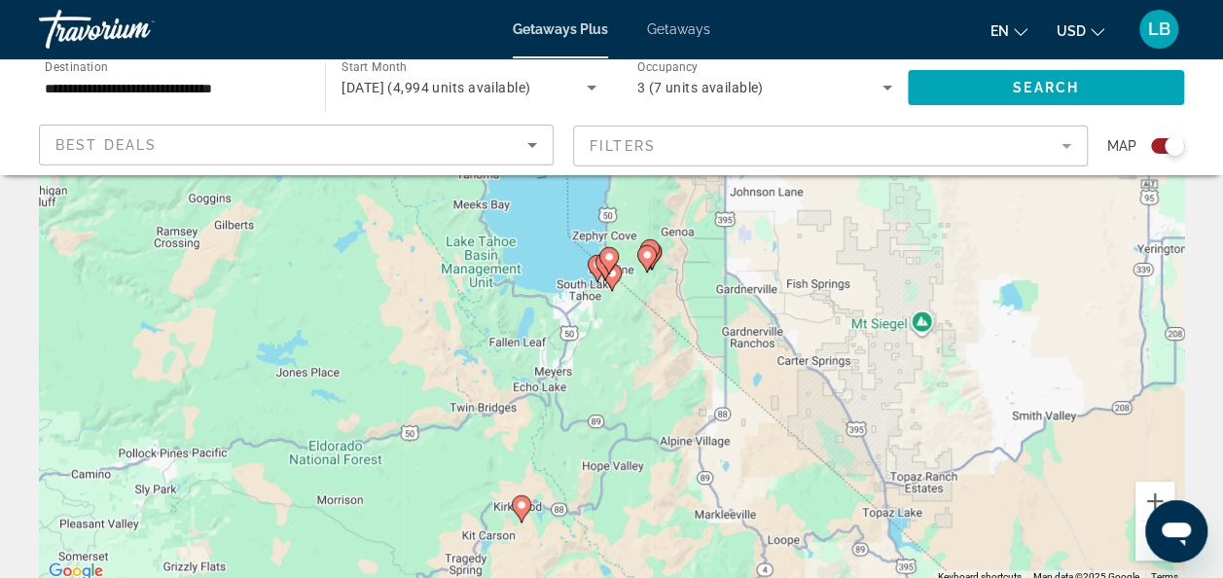
click at [602, 290] on gmp-advanced-marker "Main content" at bounding box center [611, 277] width 19 height 29
click at [592, 276] on gmp-advanced-marker "Main content" at bounding box center [597, 268] width 19 height 29
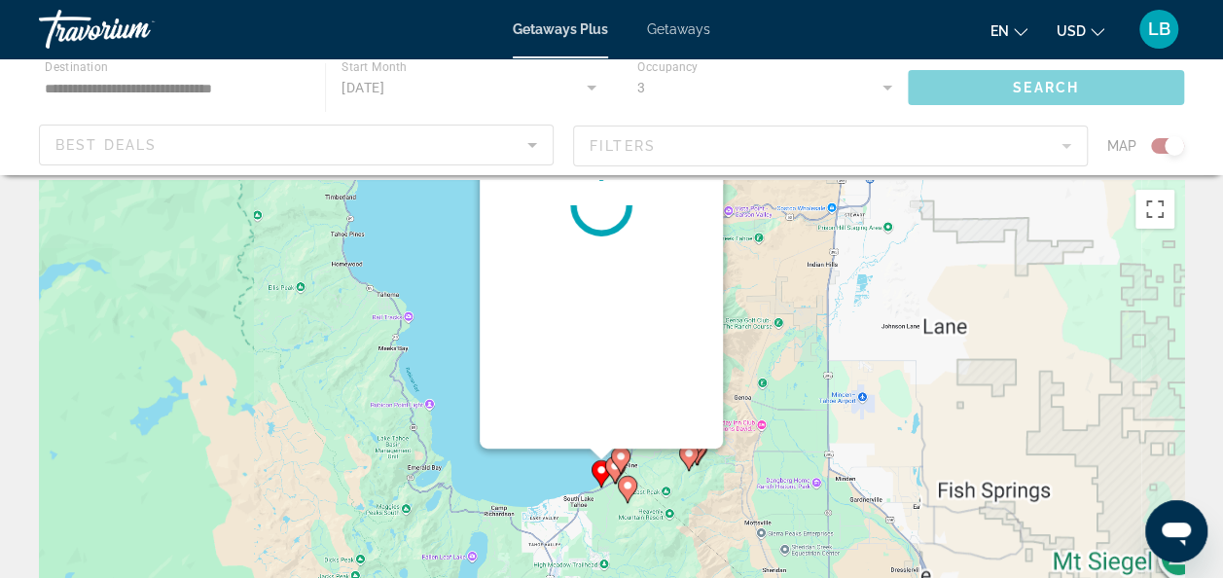
scroll to position [0, 0]
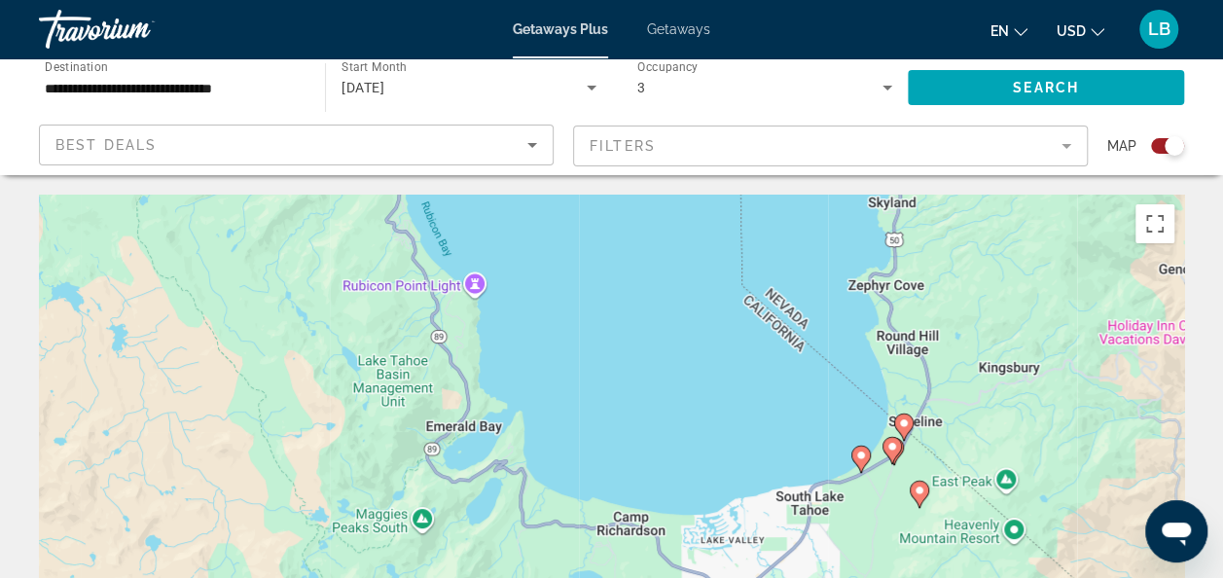
drag, startPoint x: 606, startPoint y: 433, endPoint x: 750, endPoint y: 212, distance: 263.6
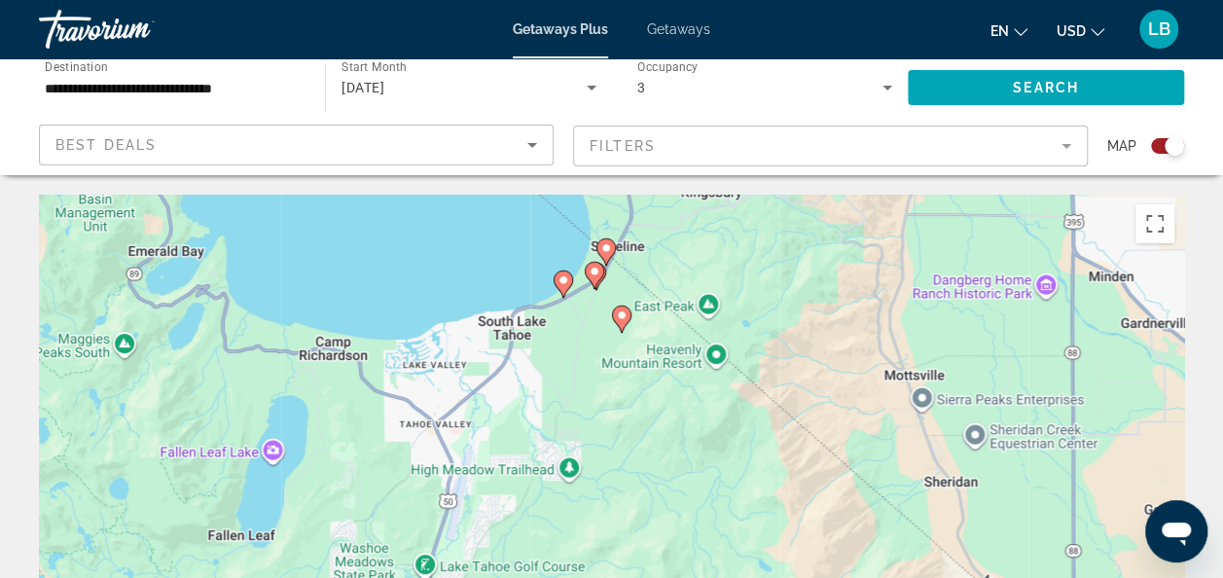
drag, startPoint x: 792, startPoint y: 449, endPoint x: 531, endPoint y: 294, distance: 303.7
click at [531, 294] on div "To activate drag with keyboard, press Alt + Enter. Once in keyboard drag state,…" at bounding box center [611, 487] width 1145 height 584
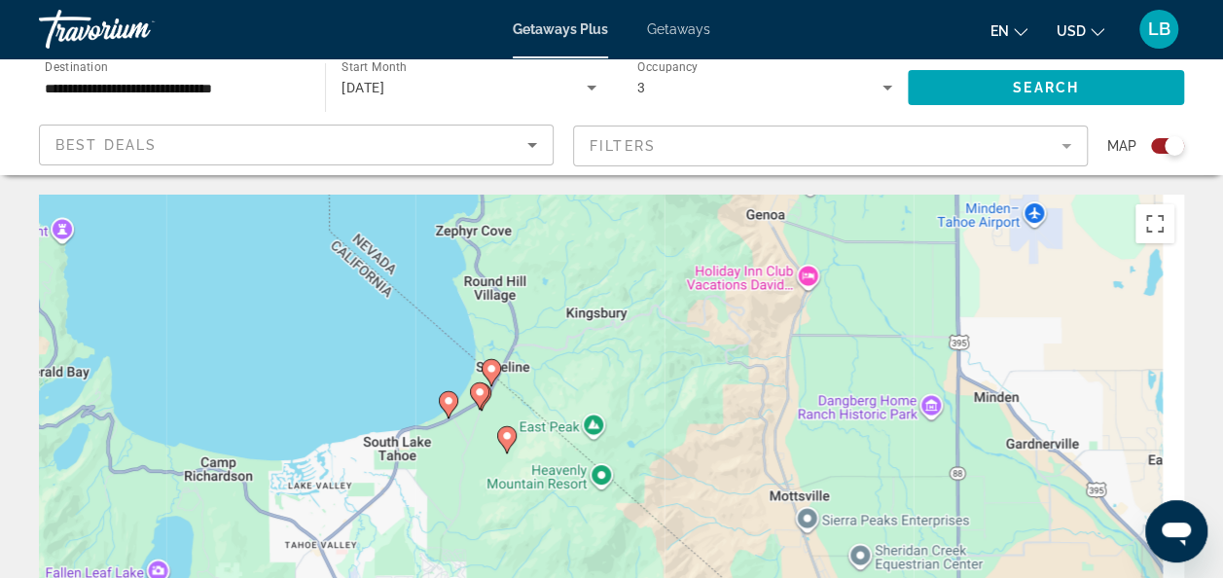
drag, startPoint x: 457, startPoint y: 261, endPoint x: 333, endPoint y: 351, distance: 153.9
click at [333, 351] on div "To activate drag with keyboard, press Alt + Enter. Once in keyboard drag state,…" at bounding box center [611, 487] width 1145 height 584
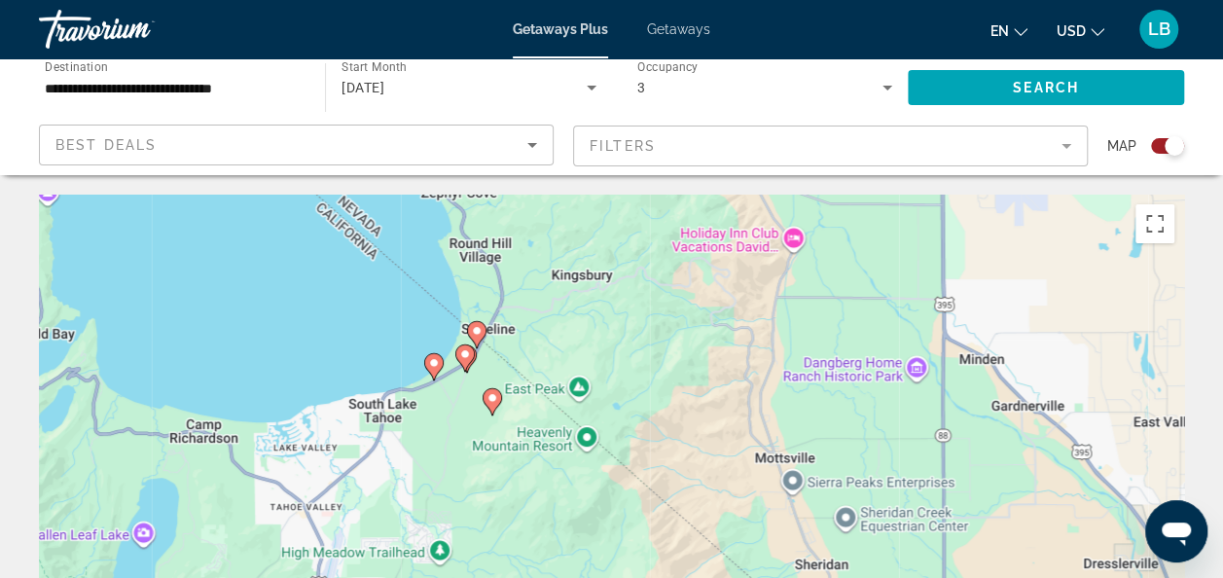
click at [431, 362] on image "Main content" at bounding box center [434, 363] width 12 height 12
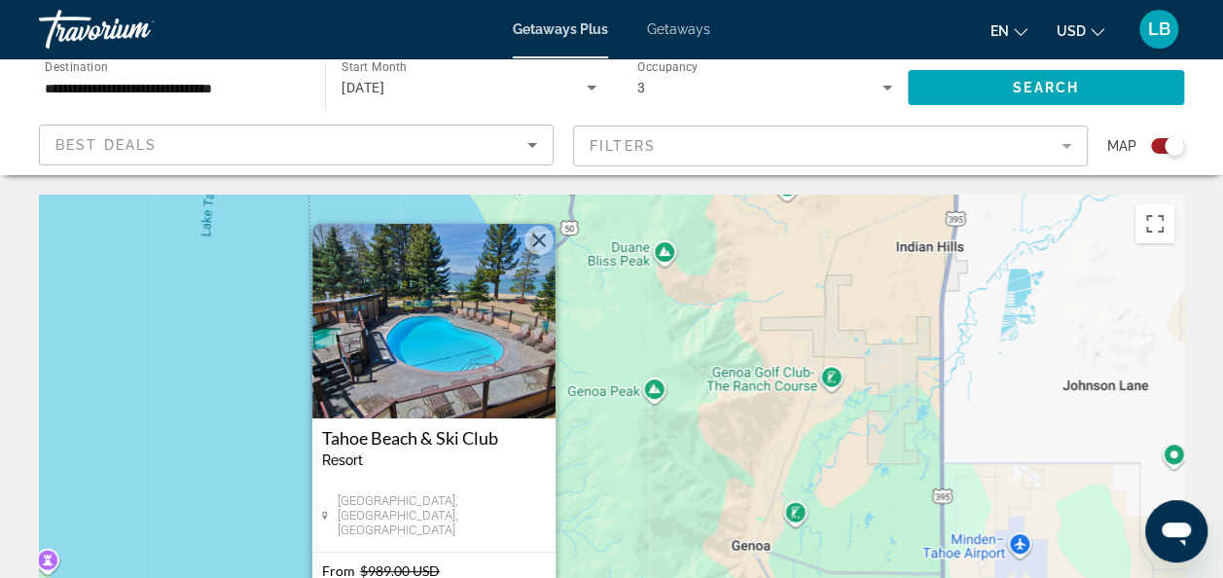
click at [534, 238] on button "Close" at bounding box center [538, 240] width 29 height 29
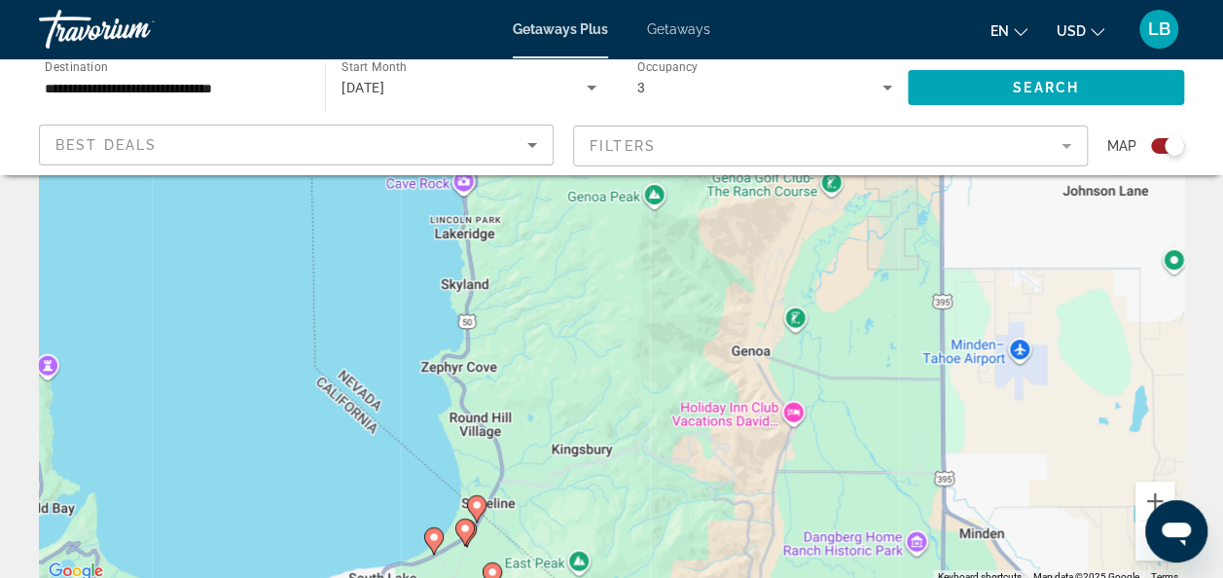
scroll to position [389, 0]
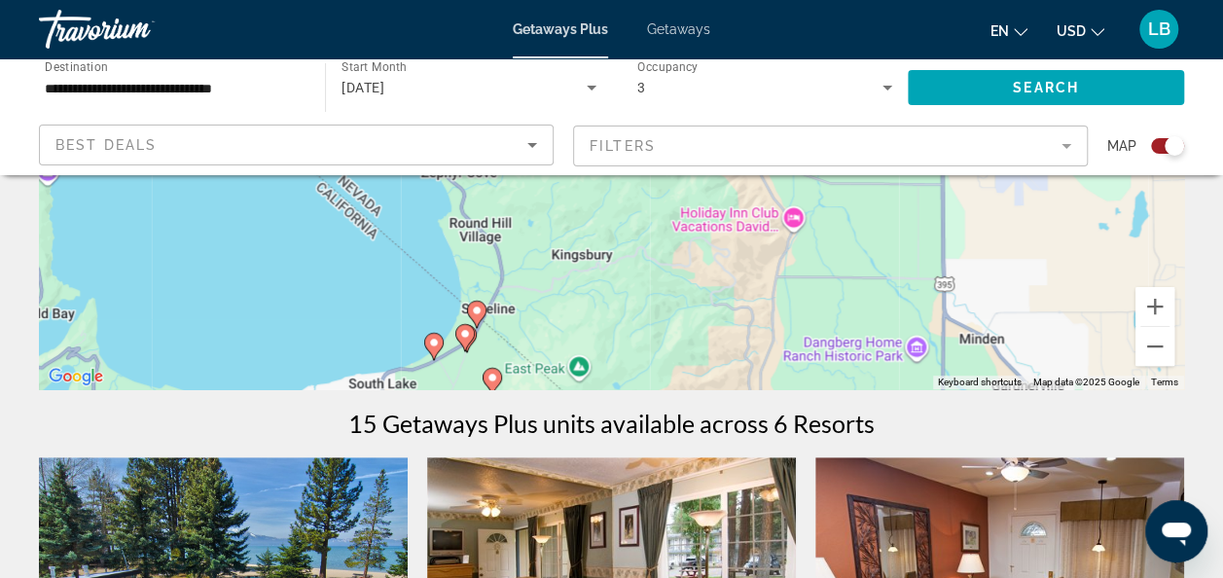
click at [462, 333] on image "Main content" at bounding box center [465, 334] width 12 height 12
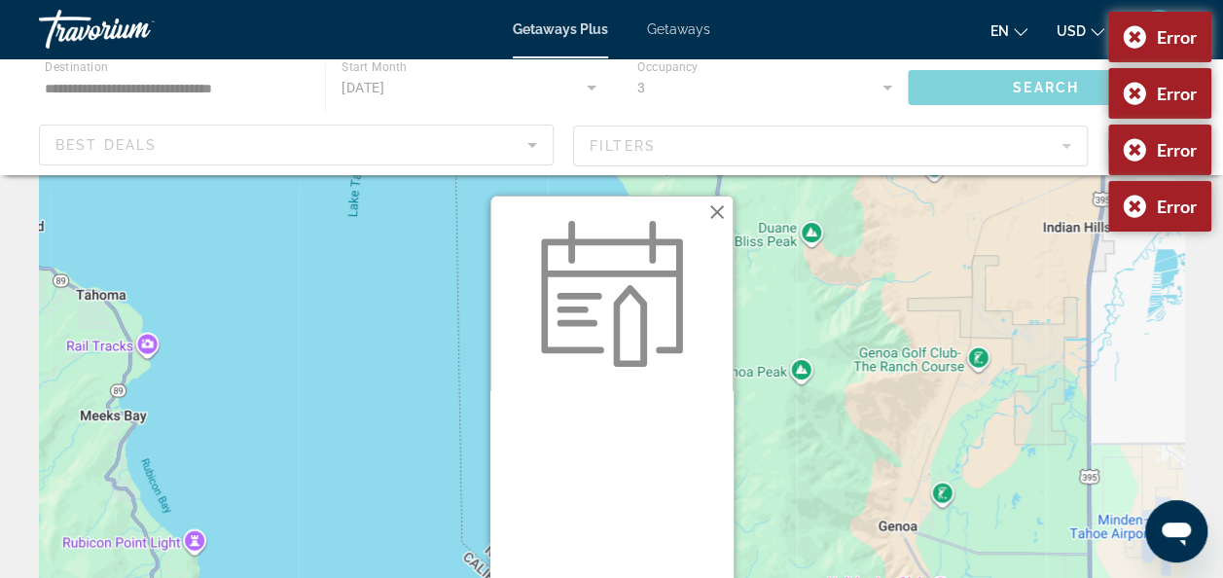
scroll to position [0, 0]
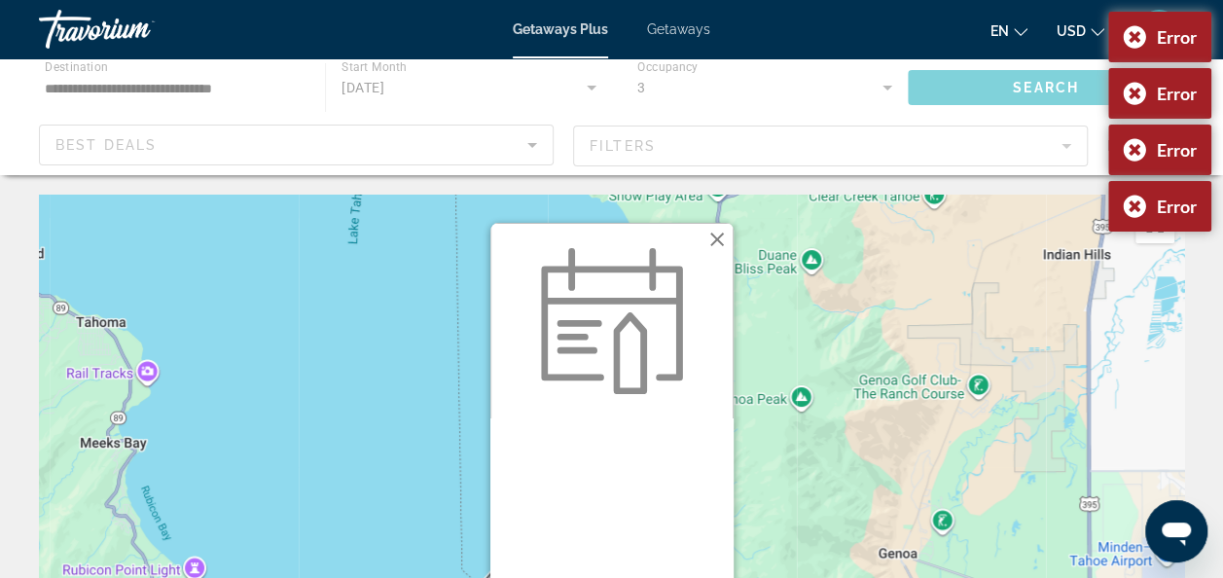
click at [717, 235] on button "Close" at bounding box center [716, 239] width 29 height 29
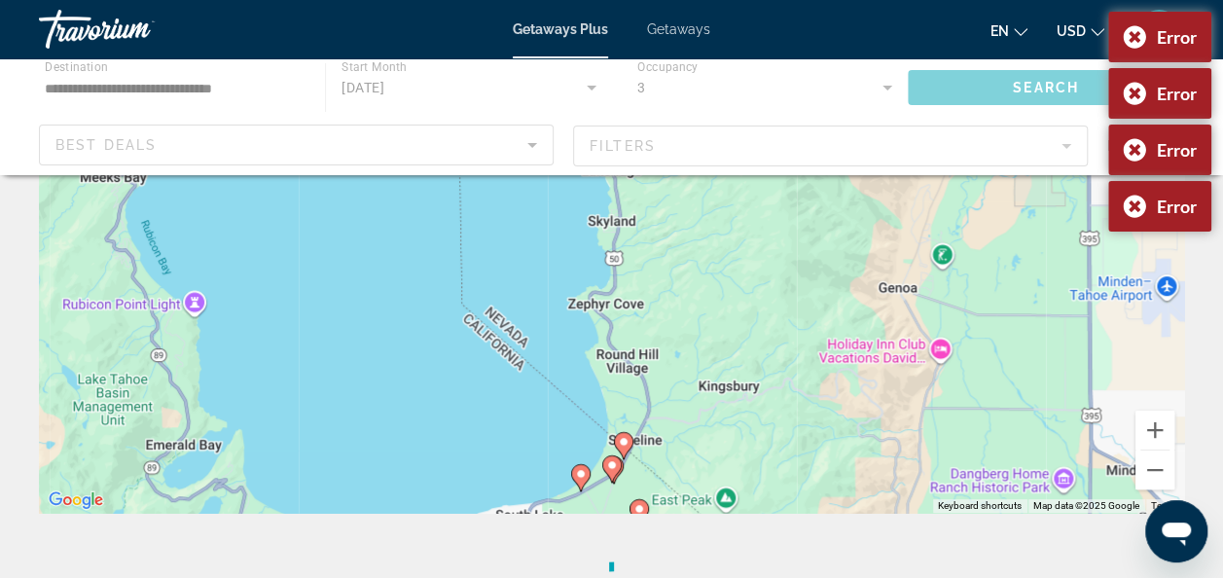
scroll to position [389, 0]
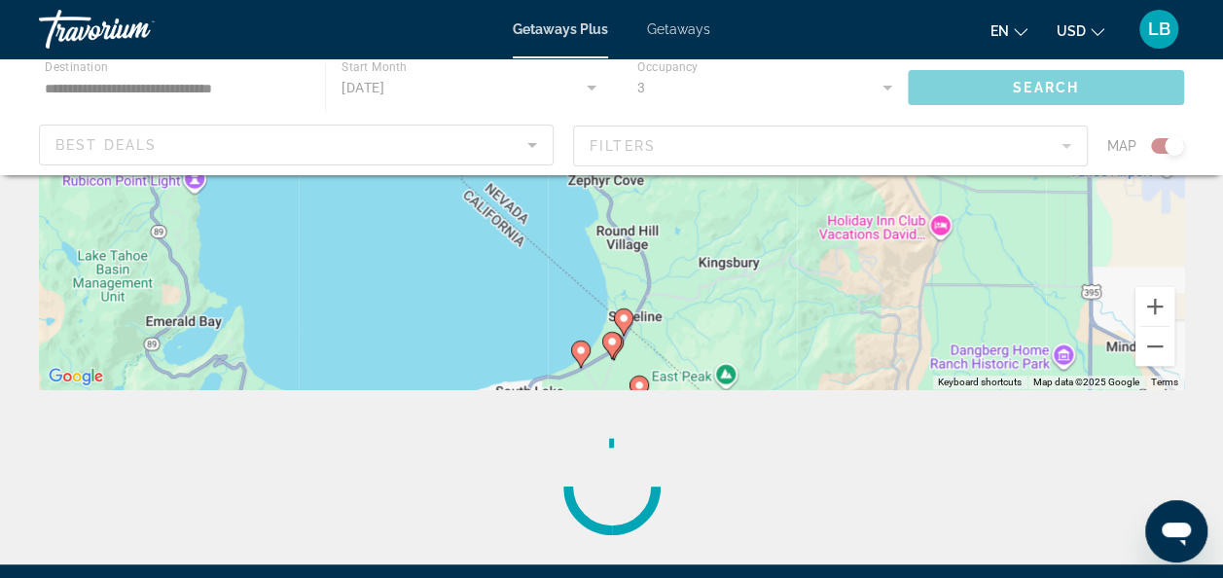
click at [620, 323] on image "Main content" at bounding box center [624, 318] width 12 height 12
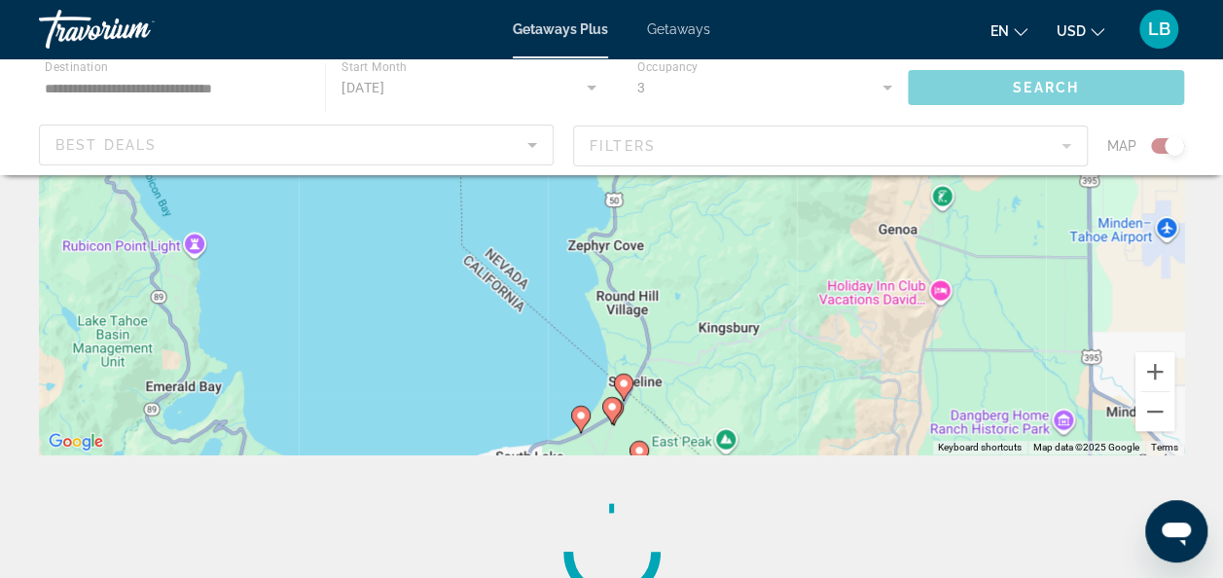
scroll to position [292, 0]
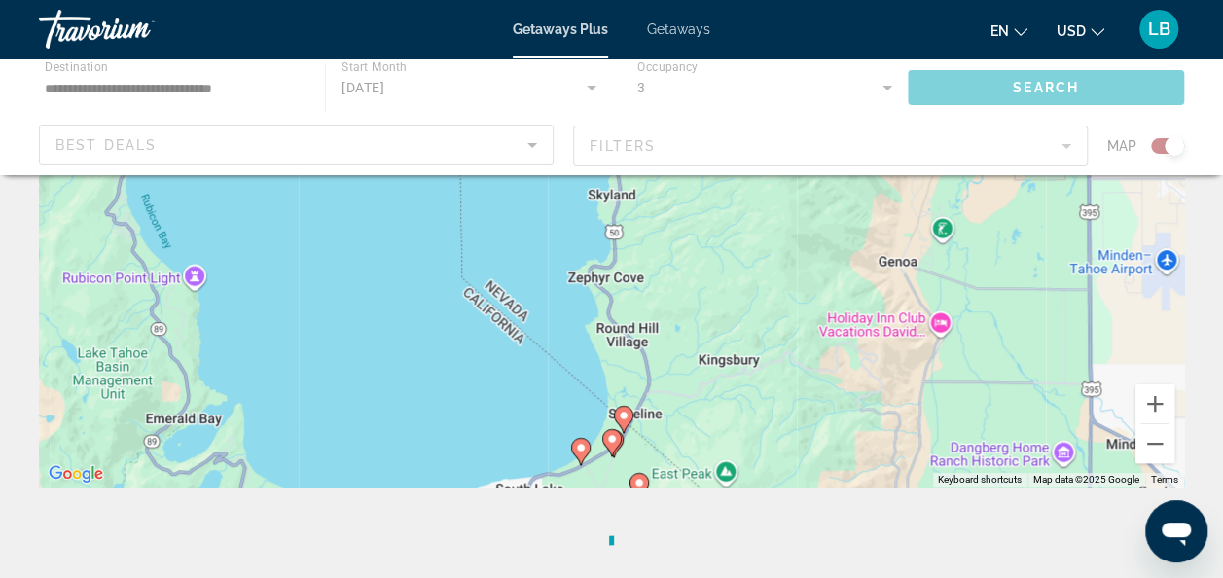
click at [588, 443] on icon "Main content" at bounding box center [580, 451] width 18 height 25
click at [577, 450] on image "Main content" at bounding box center [581, 448] width 12 height 12
